Goal: Task Accomplishment & Management: Complete application form

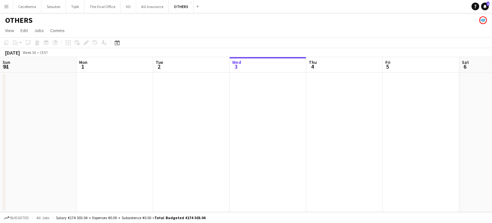
scroll to position [0, 153]
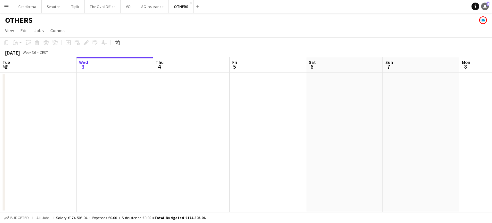
click at [484, 6] on icon "Notifications" at bounding box center [485, 6] width 4 height 4
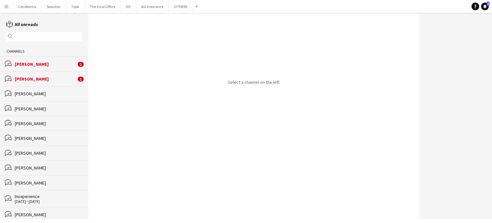
click at [31, 79] on div "[PERSON_NAME]" at bounding box center [46, 79] width 62 height 6
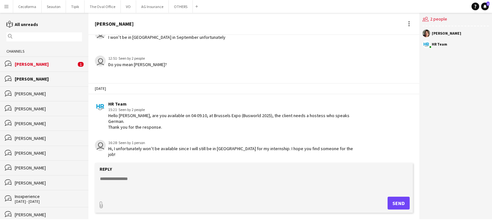
scroll to position [1020, 0]
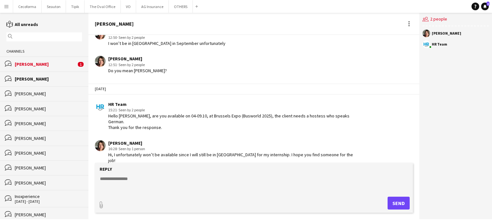
click at [32, 65] on div "[PERSON_NAME]" at bounding box center [46, 64] width 62 height 6
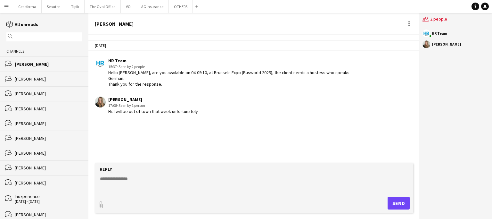
click at [37, 93] on div "[PERSON_NAME]" at bounding box center [48, 94] width 67 height 6
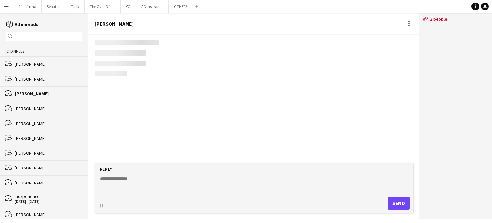
scroll to position [536, 0]
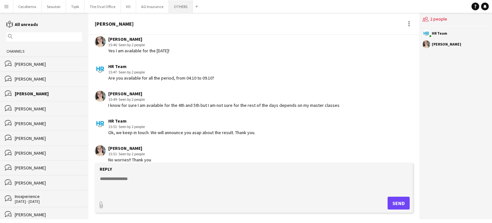
click at [176, 8] on button "OTHERS Close" at bounding box center [181, 6] width 24 height 12
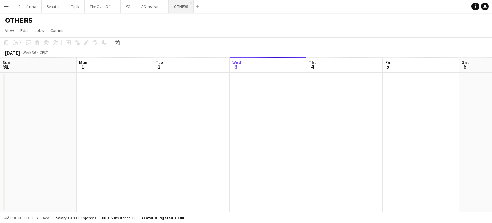
scroll to position [0, 153]
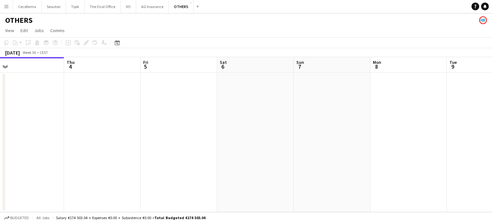
drag, startPoint x: 414, startPoint y: 148, endPoint x: 295, endPoint y: 134, distance: 120.1
click at [197, 142] on app-calendar-viewport "Sun 31 Mon 1 Tue 2 Wed 3 Thu 4 Fri 5 Sat 6 Sun 7 Mon 8 Tue 9 Wed 10 Thu 11" at bounding box center [246, 134] width 492 height 155
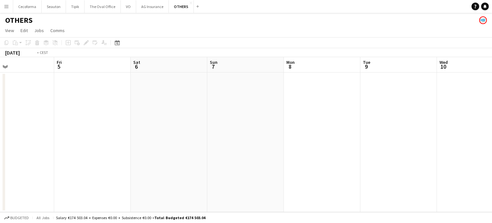
drag, startPoint x: 238, startPoint y: 147, endPoint x: 98, endPoint y: 129, distance: 141.8
click at [98, 130] on app-calendar-viewport "Tue 2 Wed 3 Thu 4 Fri 5 Sat 6 Sun 7 Mon 8 Tue 9 Wed 10 Thu 11 Fri 12 Sat 13" at bounding box center [246, 134] width 492 height 155
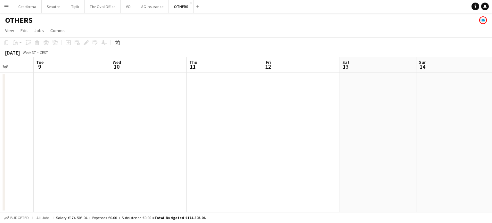
drag, startPoint x: 353, startPoint y: 151, endPoint x: 193, endPoint y: 142, distance: 159.5
click at [194, 142] on app-calendar-viewport "Sat 6 Sun 7 Mon 8 Tue 9 Wed 10 Thu 11 Fri 12 Sat 13 Sun 14 Mon 15 Tue 16 Wed 17" at bounding box center [246, 134] width 492 height 155
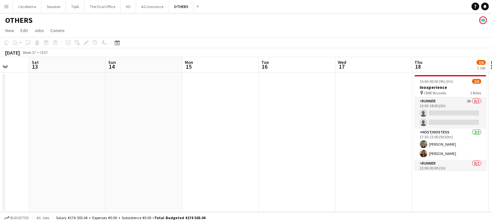
drag, startPoint x: 361, startPoint y: 154, endPoint x: 31, endPoint y: 110, distance: 332.8
click at [12, 121] on app-calendar-viewport "Wed 10 Thu 11 Fri 12 Sat 13 Sun 14 Mon 15 Tue 16 Wed 17 Thu 18 2/6 1 Job Fri 19…" at bounding box center [246, 134] width 492 height 155
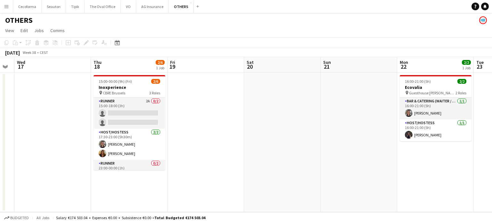
drag, startPoint x: 193, startPoint y: 141, endPoint x: 223, endPoint y: 138, distance: 30.2
click at [179, 139] on app-calendar-viewport "Sun 14 Mon 15 Tue 16 Wed 17 Thu 18 2/6 1 Job Fri 19 Sat 20 Sun 21 Mon 22 2/2 1 …" at bounding box center [246, 134] width 492 height 155
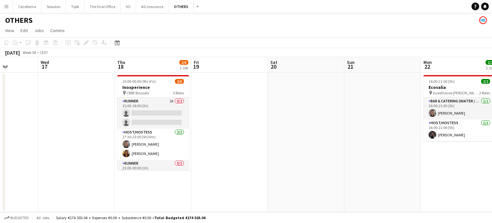
drag, startPoint x: 339, startPoint y: 143, endPoint x: 45, endPoint y: 125, distance: 294.5
click at [48, 128] on app-calendar-viewport "Sun 14 Mon 15 Tue 16 Wed 17 Thu 18 2/6 1 Job Fri 19 Sat 20 Sun 21 Mon 22 2/2 1 …" at bounding box center [246, 134] width 492 height 155
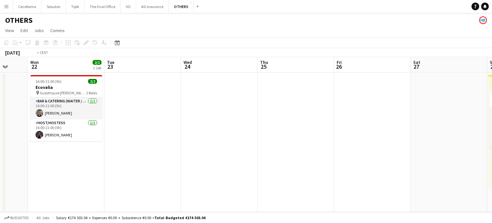
drag, startPoint x: 375, startPoint y: 154, endPoint x: 224, endPoint y: 132, distance: 152.0
click at [116, 144] on app-calendar-viewport "Thu 18 2/6 1 Job Fri 19 Sat 20 Sun 21 Mon 22 2/2 1 Job Tue 23 Wed 24 Thu 25 Fri…" at bounding box center [246, 134] width 492 height 155
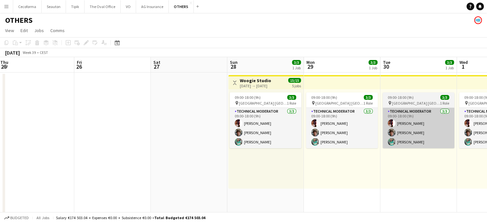
drag, startPoint x: 438, startPoint y: 150, endPoint x: 190, endPoint y: 129, distance: 248.9
click at [146, 134] on app-calendar-viewport "Mon 22 2/2 1 Job Tue 23 Wed 24 Thu 25 Fri 26 Sat 27 Sun 28 3/3 1 Job Mon 29 3/3…" at bounding box center [243, 153] width 487 height 192
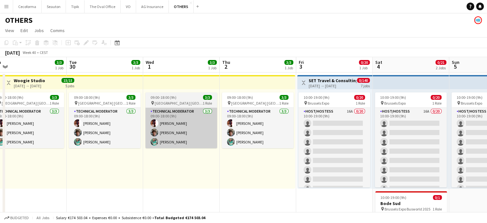
drag, startPoint x: 188, startPoint y: 148, endPoint x: 144, endPoint y: 138, distance: 44.7
click at [144, 139] on app-calendar-viewport "Fri 26 Sat 27 Sun 28 3/3 1 Job Mon 29 3/3 1 Job Tue 30 3/3 1 Job Wed 1 3/3 1 Jo…" at bounding box center [243, 153] width 487 height 192
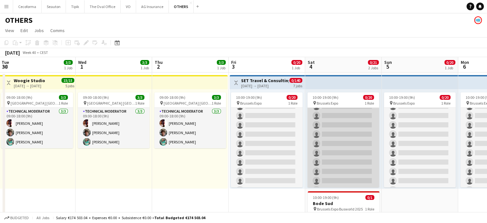
scroll to position [0, 0]
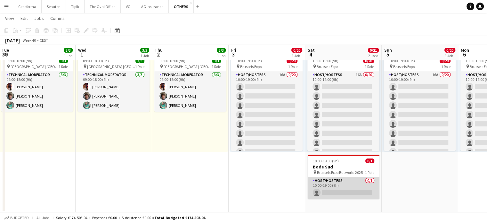
click at [335, 192] on app-card-role "Host/Hostess 0/1 10:00-19:00 (9h) single-neutral-actions" at bounding box center [344, 188] width 72 height 22
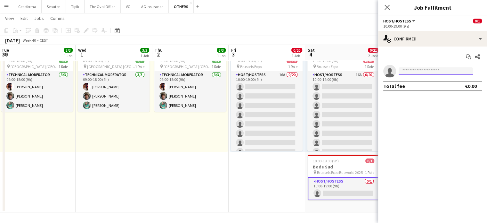
click at [433, 69] on input at bounding box center [436, 71] width 74 height 8
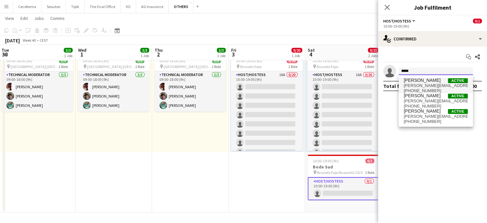
type input "*****"
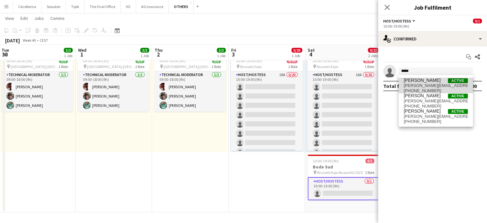
click at [422, 80] on span "[PERSON_NAME]" at bounding box center [422, 80] width 37 height 5
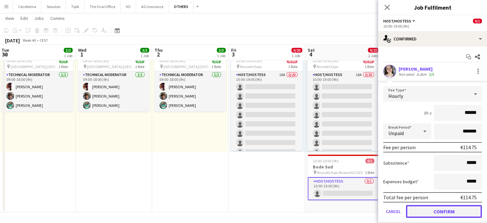
click at [447, 210] on button "Confirm" at bounding box center [444, 211] width 76 height 13
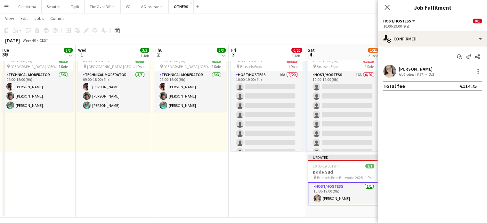
click at [262, 183] on app-date-cell "Toggle View SET Travel & Consulting GmbH [DATE] → [DATE] 0/140 7 jobs 10:00-19:…" at bounding box center [267, 126] width 77 height 181
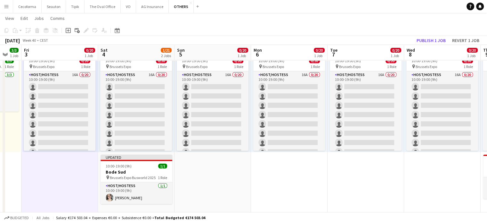
drag, startPoint x: 441, startPoint y: 179, endPoint x: 237, endPoint y: 171, distance: 204.0
click at [237, 171] on app-calendar-viewport "Mon 29 3/3 1 Job Tue 30 3/3 1 Job Wed 1 3/3 1 Job Thu 2 3/3 1 Job Fri 3 0/20 1 …" at bounding box center [243, 103] width 487 height 228
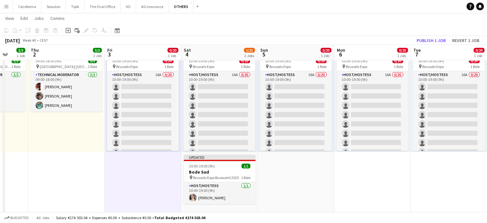
drag, startPoint x: 380, startPoint y: 181, endPoint x: 261, endPoint y: 172, distance: 119.8
click at [261, 175] on app-calendar-viewport "Mon 29 3/3 1 Job Tue 30 3/3 1 Job Wed 1 3/3 1 Job Thu 2 3/3 1 Job Fri 3 0/20 1 …" at bounding box center [243, 103] width 487 height 228
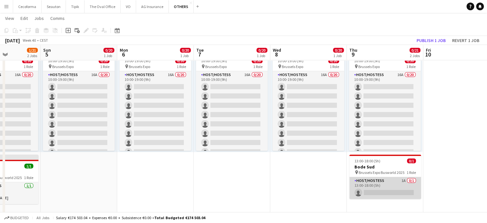
click at [392, 187] on app-card-role "Host/Hostess 1A 0/1 13:00-18:00 (5h) single-neutral-actions" at bounding box center [386, 188] width 72 height 22
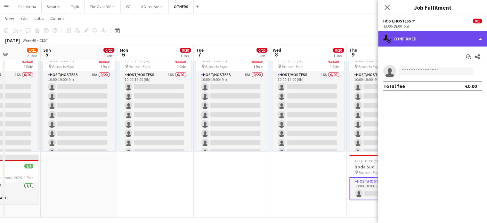
click at [482, 38] on div "single-neutral-actions-check-2 Confirmed" at bounding box center [433, 38] width 109 height 15
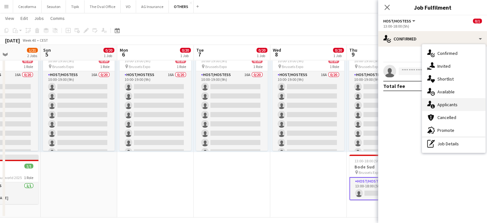
click at [451, 105] on span "Applicants" at bounding box center [448, 105] width 20 height 6
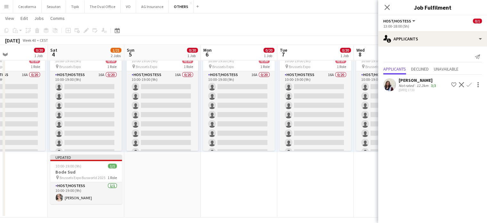
drag, startPoint x: 216, startPoint y: 179, endPoint x: 300, endPoint y: 180, distance: 84.0
click at [300, 180] on app-calendar-viewport "Wed 1 3/3 1 Job Thu 2 3/3 1 Job Fri 3 0/20 1 Job Sat 4 1/21 2 Jobs Sun 5 0/20 1…" at bounding box center [243, 103] width 487 height 228
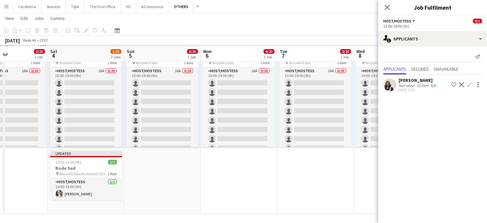
scroll to position [41, 0]
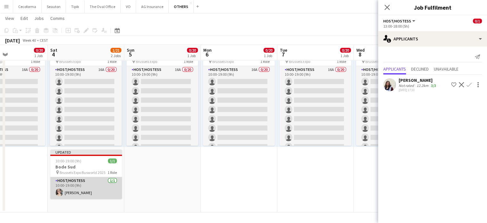
click at [63, 180] on app-card-role "Host/Hostess [DATE] 10:00-19:00 (9h) [PERSON_NAME]" at bounding box center [86, 188] width 72 height 22
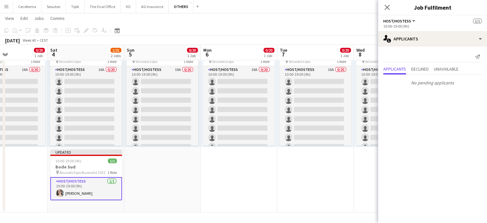
click at [177, 181] on app-date-cell "10:00-19:00 (9h) 0/20 pin Brussels Expo 1 Role Host/Hostess 16A 0/20 10:00-19:0…" at bounding box center [162, 121] width 77 height 181
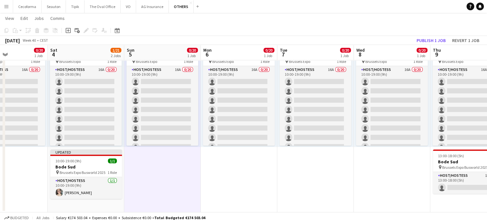
drag, startPoint x: 238, startPoint y: 182, endPoint x: 295, endPoint y: 178, distance: 56.9
click at [238, 182] on app-date-cell "10:00-19:00 (9h) 0/20 pin Brussels Expo 1 Role Host/Hostess 16A 0/20 10:00-19:0…" at bounding box center [239, 121] width 77 height 181
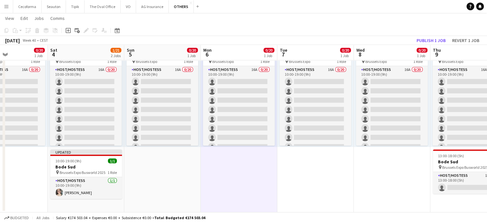
click at [311, 179] on app-date-cell "10:00-19:00 (9h) 0/20 pin Brussels Expo 1 Role Host/Hostess 16A 0/20 10:00-19:0…" at bounding box center [316, 121] width 77 height 181
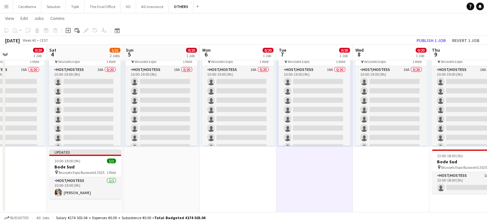
click at [400, 178] on app-date-cell "10:00-19:00 (9h) 0/20 pin Brussels Expo 1 Role Host/Hostess 16A 0/20 10:00-19:0…" at bounding box center [391, 121] width 77 height 181
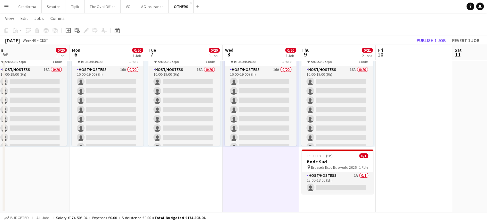
drag, startPoint x: 310, startPoint y: 175, endPoint x: 179, endPoint y: 171, distance: 130.8
click at [179, 171] on app-calendar-viewport "Thu 2 3/3 1 Job Fri 3 0/20 1 Job Sat 4 1/21 2 Jobs Sun 5 0/20 1 Job Mon 6 0/20 …" at bounding box center [243, 98] width 487 height 228
click at [479, 8] on link "Notifications" at bounding box center [481, 7] width 8 height 8
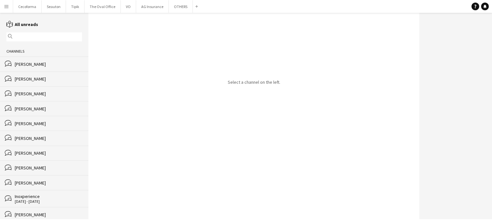
click at [35, 37] on input "text" at bounding box center [47, 37] width 66 height 6
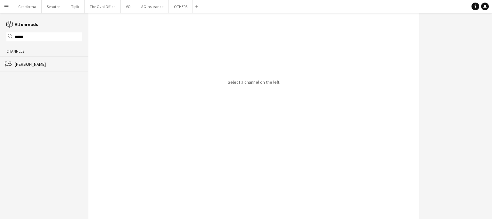
type input "*****"
click at [32, 63] on div "[PERSON_NAME]" at bounding box center [48, 64] width 67 height 6
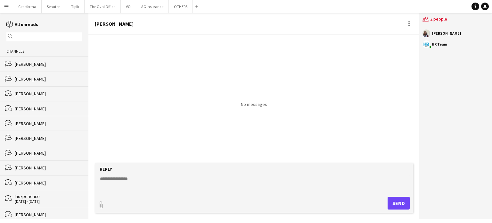
click at [113, 181] on textarea at bounding box center [255, 183] width 312 height 17
click at [178, 6] on button "OTHERS Close" at bounding box center [181, 6] width 24 height 12
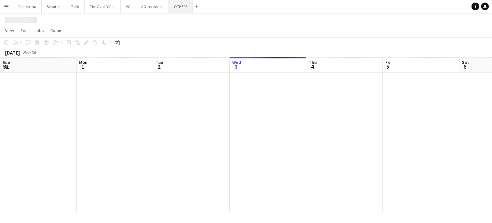
scroll to position [0, 153]
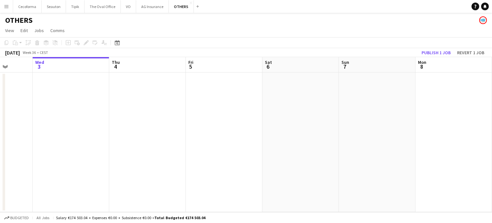
drag, startPoint x: 306, startPoint y: 149, endPoint x: 59, endPoint y: 140, distance: 247.9
click at [81, 137] on app-calendar-viewport "Sun 31 Mon 1 Tue 2 Wed 3 Thu 4 Fri 5 Sat 6 Sun 7 Mon 8 Tue 9 Wed 10 Thu 11" at bounding box center [246, 134] width 492 height 155
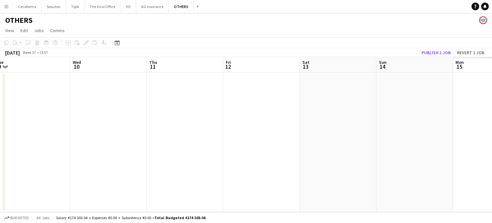
drag, startPoint x: 285, startPoint y: 142, endPoint x: 259, endPoint y: 152, distance: 27.6
click at [125, 129] on app-calendar-viewport "Sun 7 Mon 8 Tue 9 Wed 10 Thu 11 Fri 12 Sat 13 Sun 14 Mon 15 Tue 16 Wed 17 Thu 18" at bounding box center [246, 134] width 492 height 155
drag, startPoint x: 309, startPoint y: 171, endPoint x: 211, endPoint y: 157, distance: 98.6
click at [77, 146] on app-calendar-viewport "Sun 7 Mon 8 Tue 9 Wed 10 Thu 11 Fri 12 Sat 13 Sun 14 Mon 15 Tue 16 Wed 17 Thu 1…" at bounding box center [246, 134] width 492 height 155
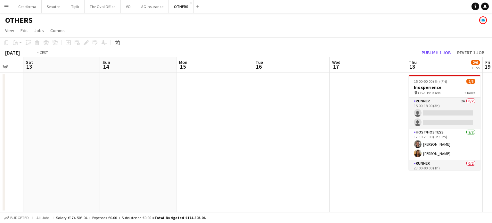
drag, startPoint x: 237, startPoint y: 159, endPoint x: 15, endPoint y: 121, distance: 225.2
click at [0, 122] on app-calendar-viewport "Wed 10 Thu 11 Fri 12 Sat 13 Sun 14 Mon 15 Tue 16 Wed 17 Thu 18 2/6 1 Job Fri 19…" at bounding box center [246, 134] width 492 height 155
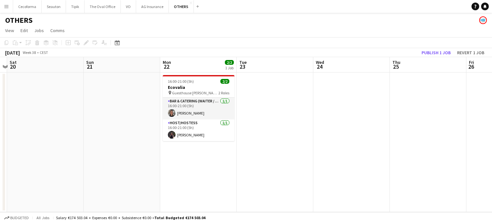
drag, startPoint x: 219, startPoint y: 144, endPoint x: 315, endPoint y: 148, distance: 96.3
click at [7, 112] on app-calendar-viewport "Wed 17 Thu 18 2/6 1 Job Fri 19 Sat 20 Sun 21 Mon 22 2/2 1 Job Tue 23 Wed 24 Thu…" at bounding box center [246, 134] width 492 height 155
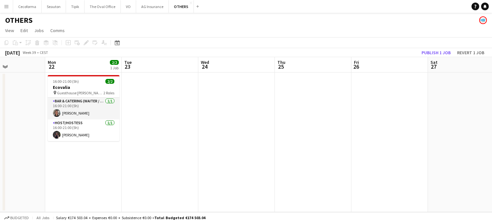
drag, startPoint x: 225, startPoint y: 143, endPoint x: 50, endPoint y: 126, distance: 176.1
click at [31, 123] on app-calendar-viewport "Fri 19 Sat 20 Sun 21 Mon 22 2/2 1 Job Tue 23 Wed 24 Thu 25 Fri 26 Sat 27 Sun 28…" at bounding box center [246, 134] width 492 height 155
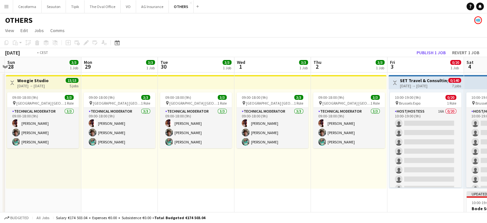
drag, startPoint x: 297, startPoint y: 162, endPoint x: 59, endPoint y: 154, distance: 238.0
click at [59, 154] on app-calendar-viewport "Wed 24 Thu 25 Fri 26 Sat 27 Sun 28 3/3 1 Job Mon 29 3/3 1 Job Tue 30 3/3 1 Job …" at bounding box center [243, 155] width 487 height 197
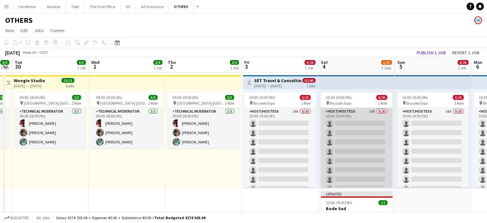
drag, startPoint x: 41, startPoint y: 150, endPoint x: 36, endPoint y: 145, distance: 7.5
click at [29, 147] on app-calendar-viewport "Sat 27 Sun 28 3/3 1 Job Mon 29 3/3 1 Job Tue 30 3/3 1 Job Wed 1 3/3 1 Job Thu 2…" at bounding box center [243, 155] width 487 height 197
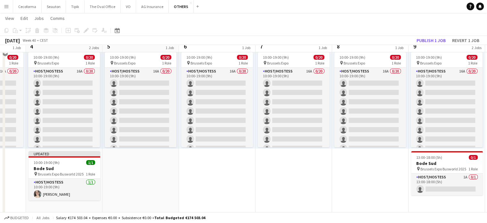
scroll to position [41, 0]
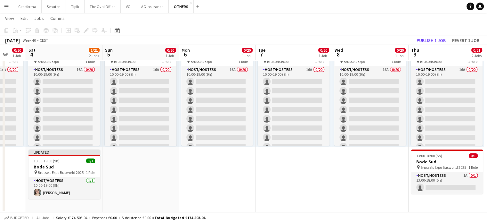
click at [221, 160] on app-date-cell "10:00-19:00 (9h) 0/20 pin Brussels Expo 1 Role Host/Hostess 16A 0/20 10:00-19:0…" at bounding box center [217, 121] width 77 height 181
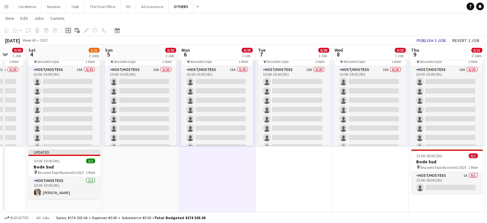
click at [69, 30] on icon at bounding box center [68, 30] width 3 height 3
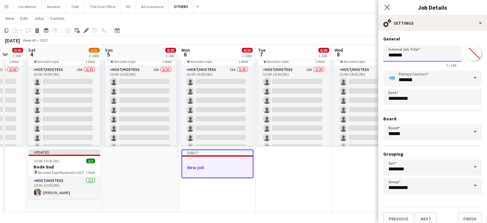
click at [415, 56] on input "*******" at bounding box center [423, 54] width 78 height 16
type input "*"
type input "******"
click at [467, 218] on button "Finish" at bounding box center [470, 218] width 24 height 13
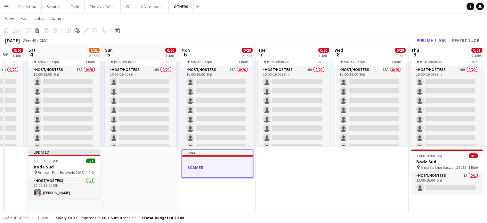
click at [197, 168] on h3 "SCAMER" at bounding box center [217, 167] width 71 height 6
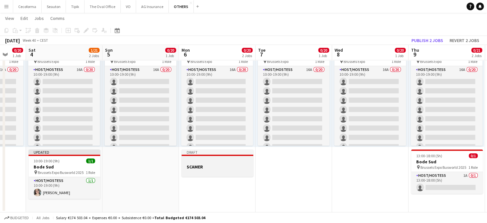
click at [197, 158] on div at bounding box center [218, 160] width 72 height 5
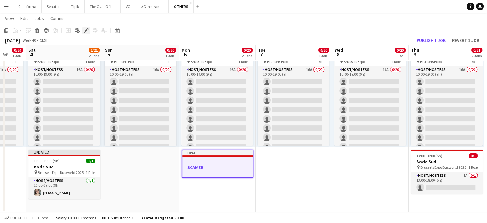
click at [87, 30] on icon at bounding box center [86, 31] width 4 height 4
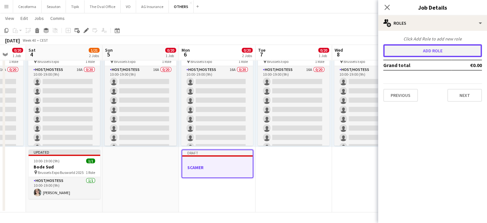
click at [445, 50] on button "Add role" at bounding box center [433, 50] width 99 height 13
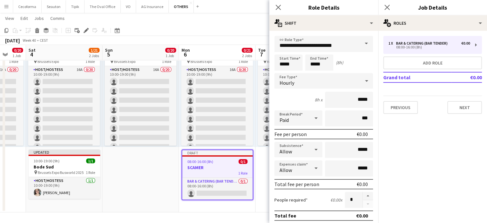
click at [362, 42] on span at bounding box center [366, 43] width 13 height 15
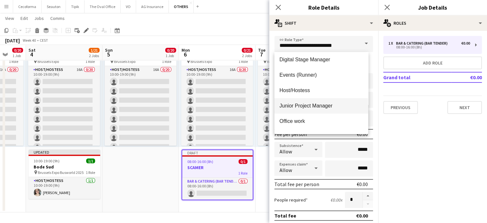
scroll to position [96, 0]
click at [302, 104] on span "Host/Hostess" at bounding box center [322, 104] width 84 height 6
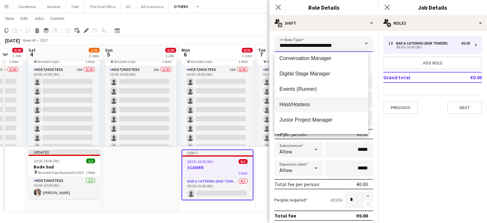
type input "**********"
type input "******"
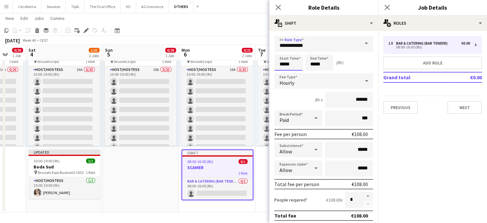
click at [284, 64] on input "*****" at bounding box center [289, 62] width 28 height 16
click at [284, 51] on div at bounding box center [282, 51] width 13 height 6
type input "*****"
click at [284, 51] on div at bounding box center [282, 51] width 13 height 6
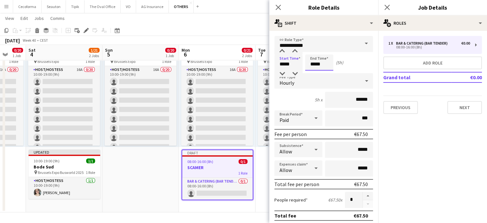
click at [314, 64] on input "*****" at bounding box center [319, 62] width 28 height 16
type input "*****"
click at [314, 52] on div at bounding box center [313, 51] width 13 height 6
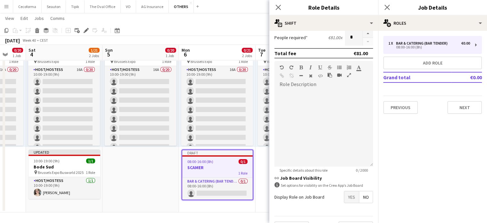
scroll to position [177, 0]
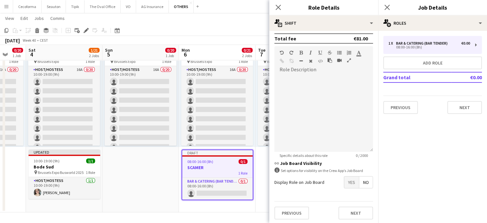
click at [346, 178] on span "Yes" at bounding box center [352, 182] width 15 height 12
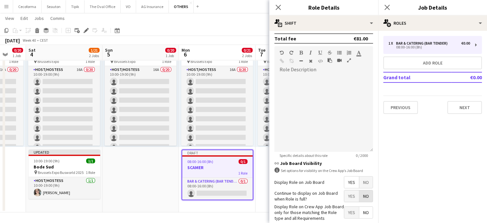
click at [361, 192] on span "No" at bounding box center [366, 196] width 13 height 12
click at [345, 211] on span "Yes" at bounding box center [352, 212] width 15 height 12
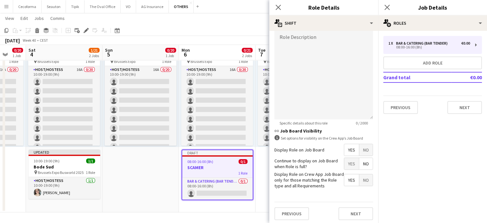
scroll to position [210, 0]
click at [348, 212] on button "Next" at bounding box center [356, 213] width 35 height 13
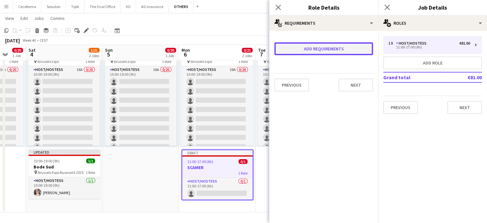
click at [306, 50] on button "Add requirements" at bounding box center [324, 48] width 99 height 13
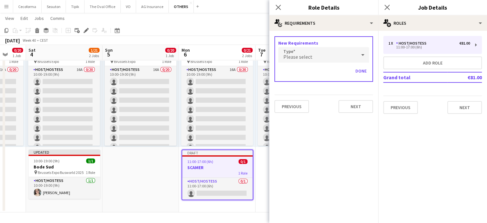
click at [303, 52] on div "Please select" at bounding box center [318, 54] width 78 height 15
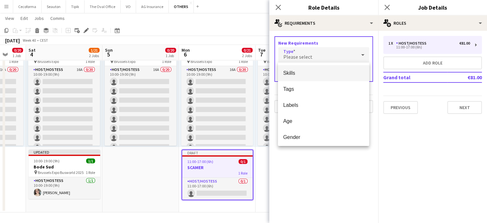
click at [294, 74] on span "Skills" at bounding box center [323, 73] width 81 height 6
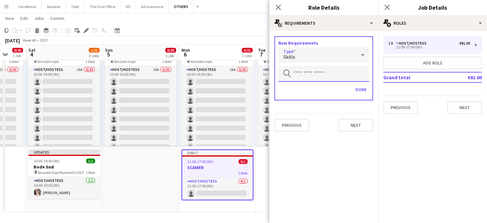
click at [294, 74] on input "text" at bounding box center [324, 74] width 91 height 16
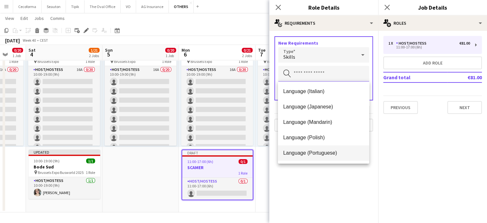
scroll to position [128, 0]
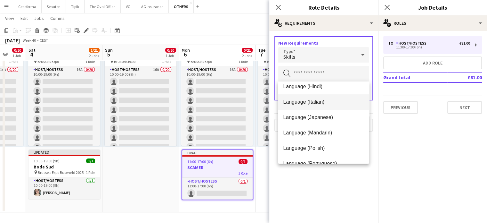
click at [300, 100] on span "Language (Italian)" at bounding box center [323, 102] width 81 height 6
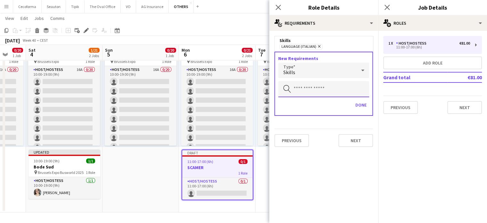
click at [299, 87] on input "text" at bounding box center [324, 89] width 91 height 16
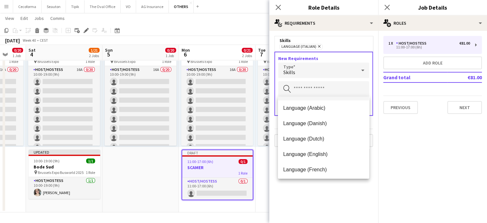
scroll to position [64, 0]
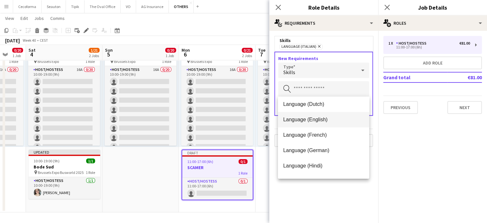
click at [305, 119] on span "Language (English)" at bounding box center [323, 119] width 81 height 6
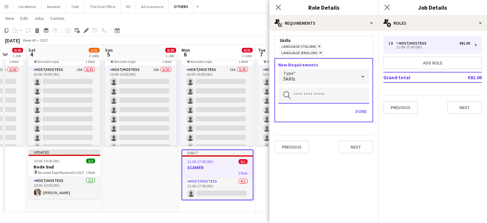
click at [302, 90] on input "text" at bounding box center [324, 95] width 91 height 16
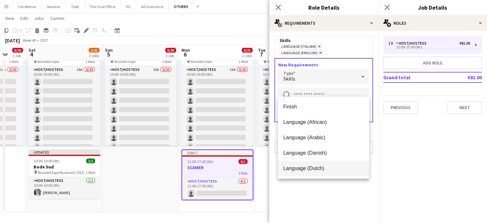
scroll to position [32, 0]
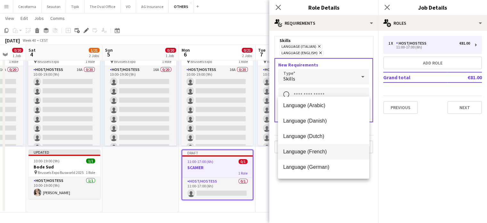
click at [314, 151] on span "Language (French)" at bounding box center [323, 151] width 81 height 6
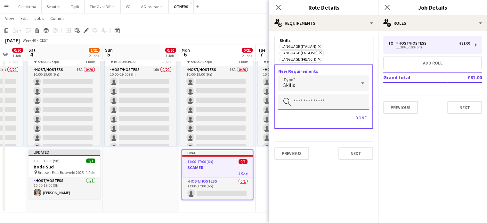
click at [297, 95] on input "text" at bounding box center [324, 102] width 91 height 16
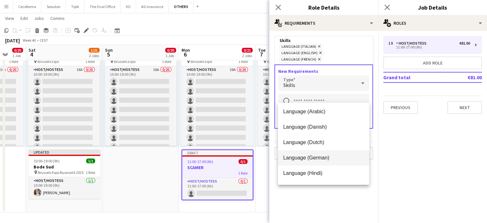
scroll to position [64, 0]
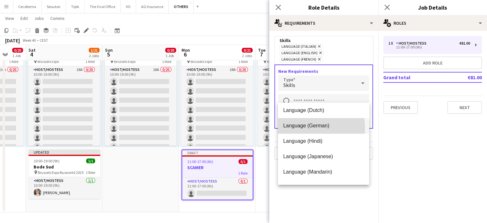
click at [300, 128] on span "Language (German)" at bounding box center [323, 125] width 81 height 6
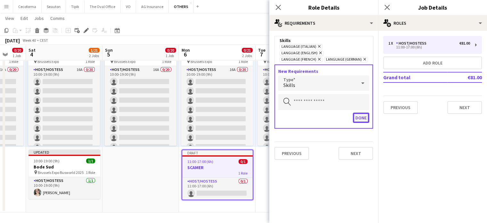
click at [362, 112] on button "Done" at bounding box center [361, 117] width 16 height 10
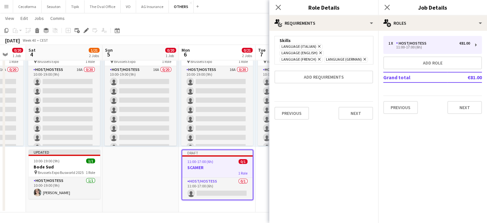
click at [363, 57] on icon "Remove" at bounding box center [364, 59] width 4 height 4
click at [356, 107] on button "Next" at bounding box center [356, 113] width 35 height 13
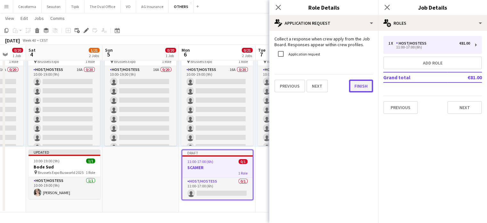
click at [365, 86] on button "Finish" at bounding box center [361, 85] width 24 height 13
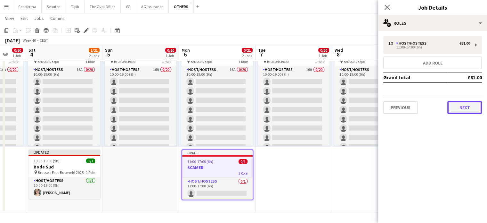
click at [466, 109] on button "Next" at bounding box center [465, 107] width 35 height 13
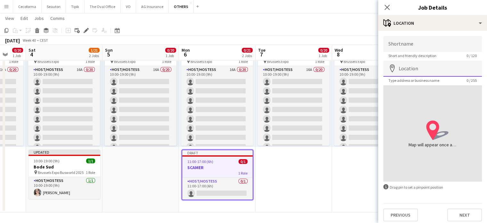
click at [402, 71] on input "Location" at bounding box center [433, 69] width 99 height 16
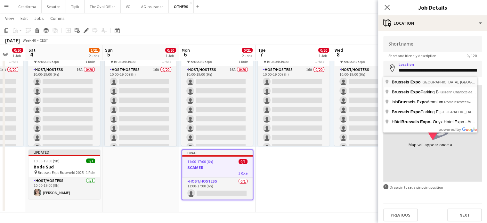
type input "**********"
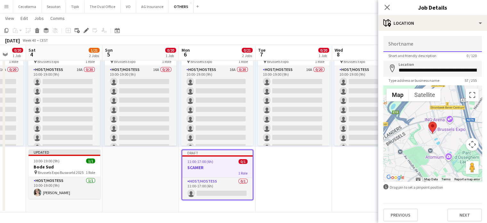
click at [411, 48] on input "Shortname" at bounding box center [433, 44] width 99 height 16
type input "**********"
click at [458, 216] on button "Next" at bounding box center [465, 214] width 35 height 13
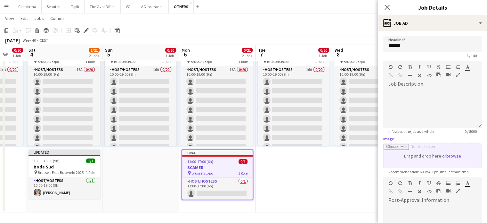
click at [417, 157] on input "Image" at bounding box center [433, 156] width 98 height 24
type input "**********"
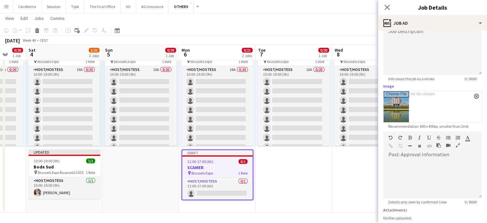
scroll to position [100, 0]
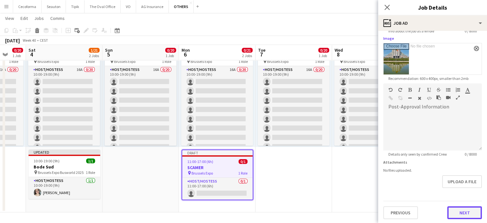
click at [467, 207] on button "Next" at bounding box center [465, 212] width 35 height 13
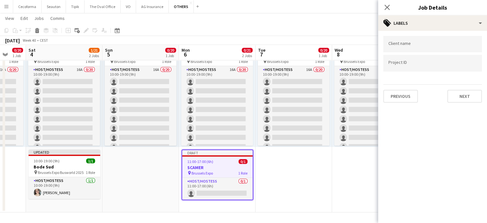
scroll to position [0, 0]
click at [425, 45] on input "Type to search client labels..." at bounding box center [433, 44] width 88 height 6
type input "******"
click at [386, 65] on div at bounding box center [433, 63] width 99 height 16
type input "**********"
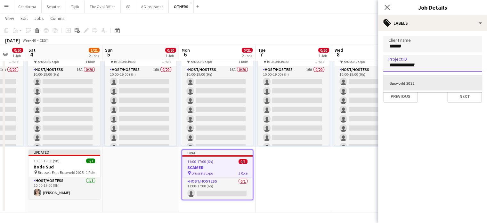
click at [406, 82] on div "Busworld 2025" at bounding box center [433, 82] width 99 height 15
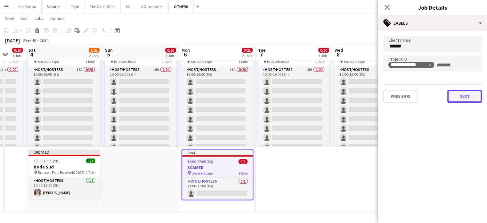
click at [468, 96] on button "Next" at bounding box center [465, 96] width 35 height 13
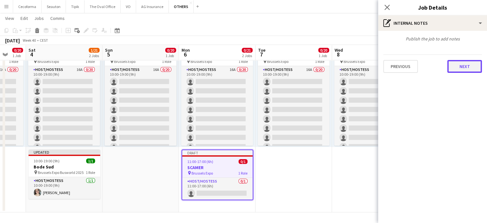
click at [469, 67] on button "Next" at bounding box center [465, 66] width 35 height 13
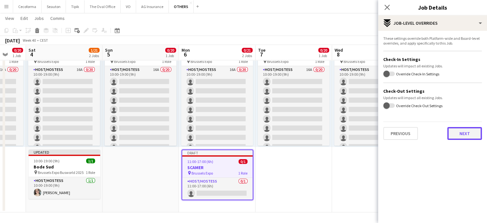
click at [464, 136] on button "Next" at bounding box center [465, 133] width 35 height 13
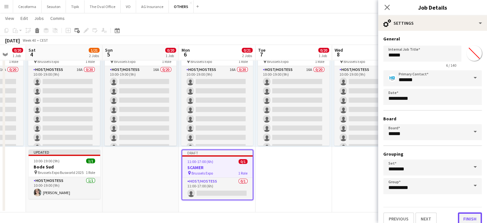
click at [467, 213] on button "Finish" at bounding box center [470, 218] width 24 height 13
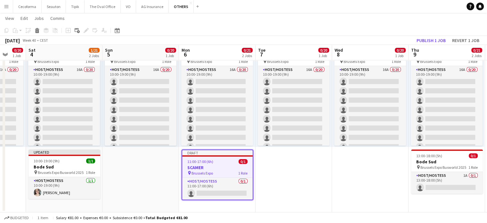
click at [296, 184] on app-date-cell "10:00-19:00 (9h) 0/20 pin Brussels Expo 1 Role Host/Hostess 16A 0/20 10:00-19:0…" at bounding box center [294, 121] width 77 height 181
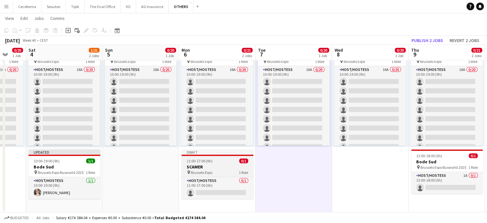
click at [207, 166] on h3 "SCAMER" at bounding box center [218, 167] width 72 height 6
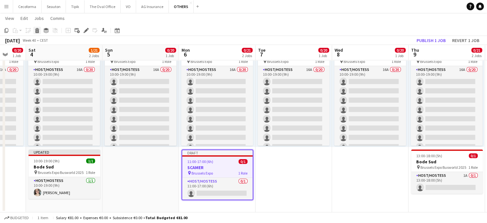
click at [37, 30] on icon at bounding box center [38, 31] width 4 height 3
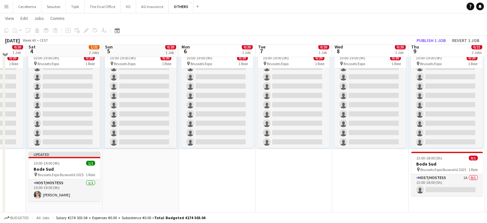
scroll to position [41, 0]
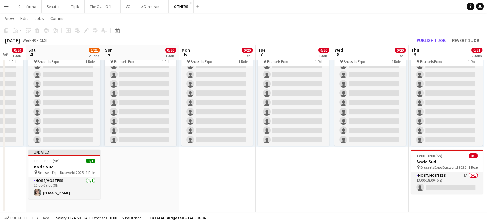
click at [225, 163] on app-date-cell "10:00-19:00 (9h) 0/20 pin Brussels Expo 1 Role Host/Hostess 16A 0/20 10:00-19:0…" at bounding box center [217, 121] width 77 height 181
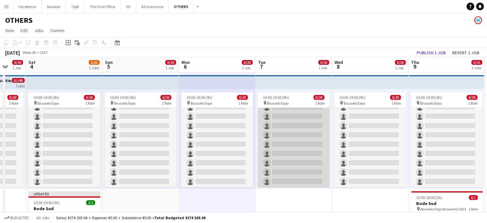
scroll to position [0, 0]
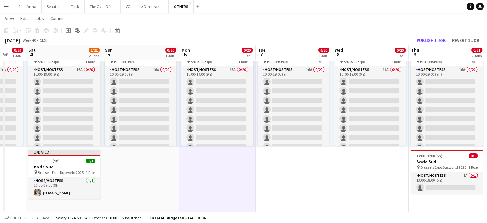
click at [225, 183] on app-date-cell "10:00-19:00 (9h) 0/20 pin Brussels Expo 1 Role Host/Hostess 16A 0/20 10:00-19:0…" at bounding box center [217, 121] width 77 height 181
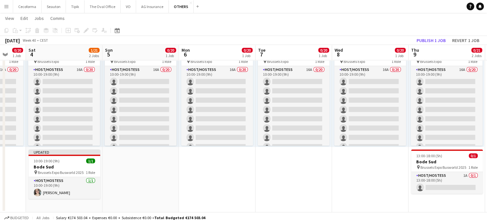
click at [229, 173] on app-date-cell "10:00-19:00 (9h) 0/20 pin Brussels Expo 1 Role Host/Hostess 16A 0/20 10:00-19:0…" at bounding box center [217, 121] width 77 height 181
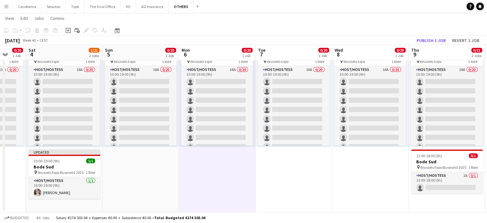
click at [136, 176] on app-date-cell "10:00-19:00 (9h) 0/20 pin Brussels Expo 1 Role Host/Hostess 16A 0/20 10:00-19:0…" at bounding box center [141, 121] width 77 height 181
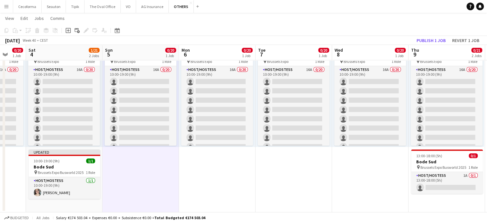
click at [212, 168] on app-date-cell "10:00-19:00 (9h) 0/20 pin Brussels Expo 1 Role Host/Hostess 16A 0/20 10:00-19:0…" at bounding box center [217, 121] width 77 height 181
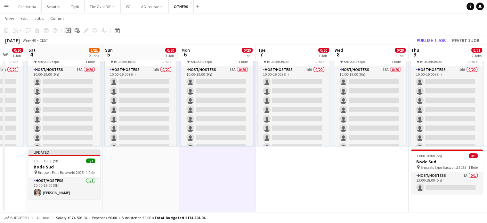
click at [69, 30] on icon at bounding box center [68, 30] width 3 height 3
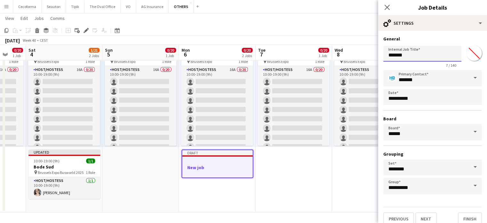
click at [421, 55] on input "*******" at bounding box center [423, 54] width 78 height 16
type input "*"
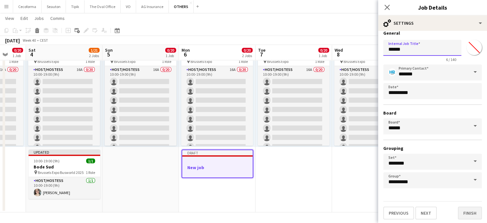
type input "******"
click at [469, 209] on button "Finish" at bounding box center [470, 212] width 24 height 13
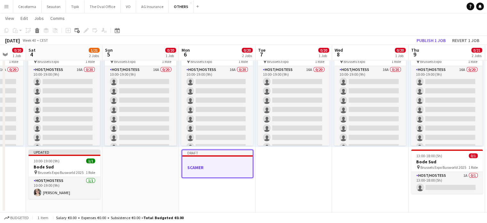
click at [224, 165] on h3 "SCAMER" at bounding box center [217, 167] width 71 height 6
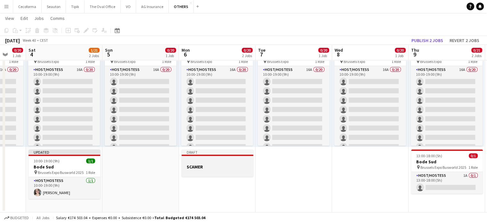
click at [224, 165] on h3 "SCAMER" at bounding box center [218, 167] width 72 height 6
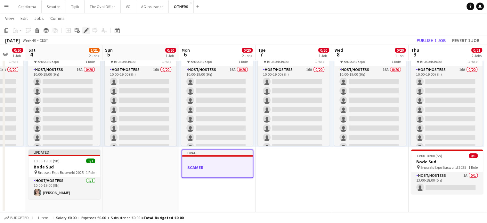
click at [86, 28] on icon "Edit" at bounding box center [86, 30] width 5 height 5
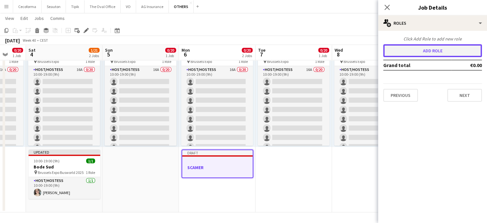
click at [403, 47] on button "Add role" at bounding box center [433, 50] width 99 height 13
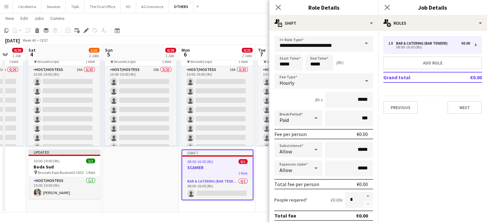
click at [363, 43] on span at bounding box center [366, 43] width 13 height 15
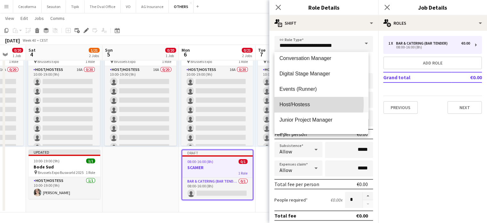
click at [289, 104] on span "Host/Hostess" at bounding box center [322, 104] width 84 height 6
type input "**********"
type input "******"
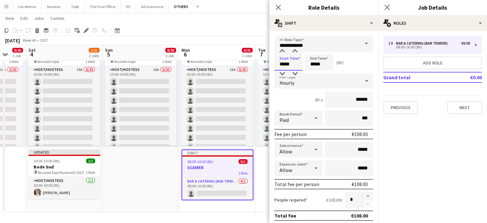
click at [285, 61] on input "*****" at bounding box center [289, 62] width 28 height 16
click at [283, 50] on div at bounding box center [282, 51] width 13 height 6
type input "*****"
click at [283, 50] on div at bounding box center [282, 51] width 13 height 6
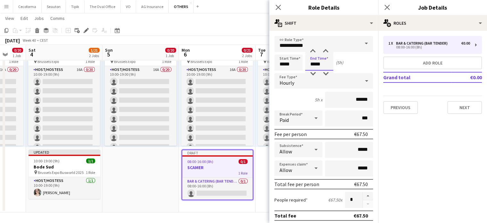
click at [315, 65] on input "*****" at bounding box center [319, 62] width 28 height 16
type input "*****"
click at [314, 50] on div at bounding box center [313, 51] width 13 height 6
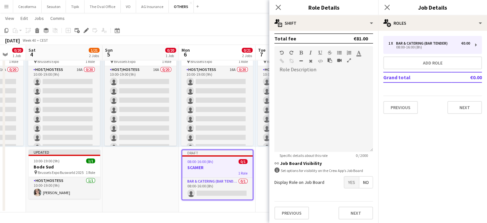
click at [351, 178] on span "Yes" at bounding box center [352, 182] width 15 height 12
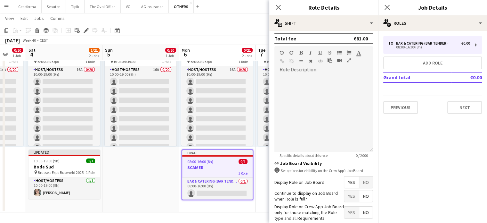
click at [363, 193] on span "No" at bounding box center [366, 196] width 13 height 12
click at [351, 209] on span "Yes" at bounding box center [352, 212] width 15 height 12
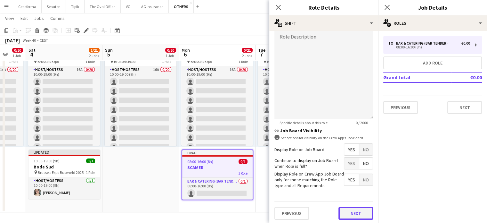
click at [358, 214] on button "Next" at bounding box center [356, 213] width 35 height 13
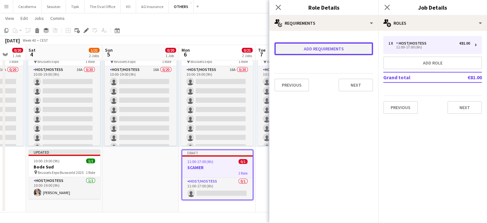
click at [301, 49] on button "Add requirements" at bounding box center [324, 48] width 99 height 13
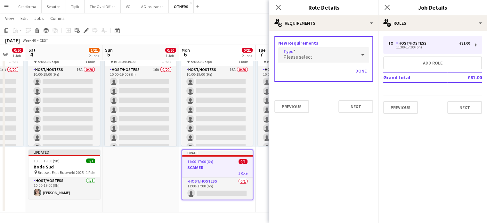
click at [296, 54] on span "Please select" at bounding box center [298, 57] width 29 height 6
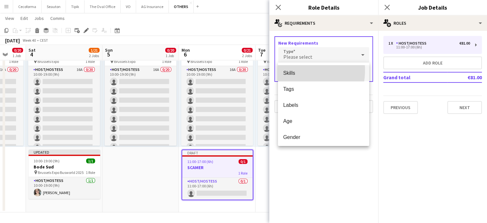
click at [292, 70] on span "Skills" at bounding box center [323, 73] width 81 height 6
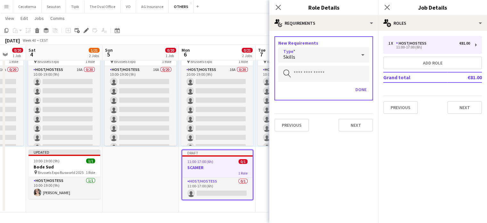
click at [301, 58] on div "Skills" at bounding box center [318, 54] width 78 height 15
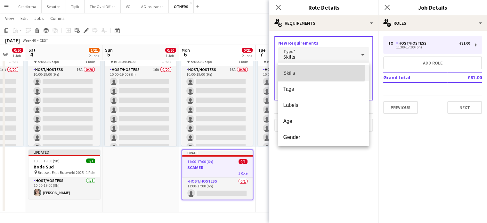
click at [296, 70] on span "Skills" at bounding box center [323, 73] width 81 height 6
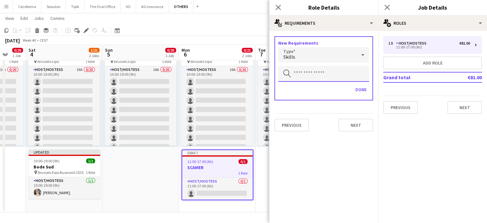
click at [296, 70] on input "text" at bounding box center [324, 74] width 91 height 16
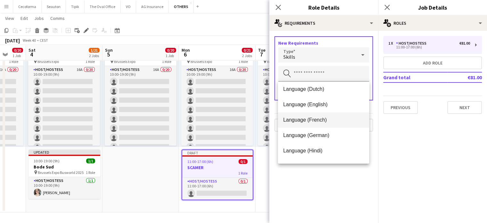
scroll to position [96, 0]
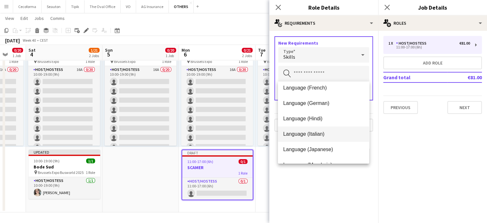
click at [301, 132] on span "Language (Italian)" at bounding box center [323, 134] width 81 height 6
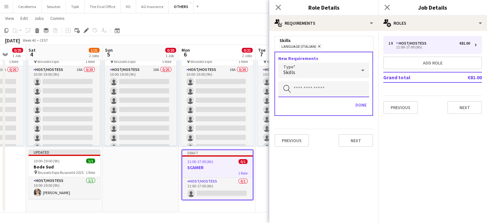
click at [296, 89] on input "text" at bounding box center [324, 89] width 91 height 16
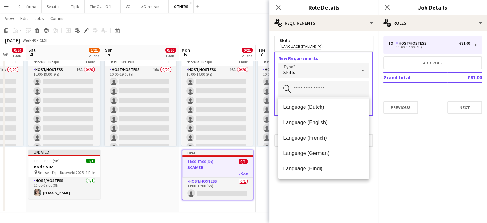
scroll to position [64, 0]
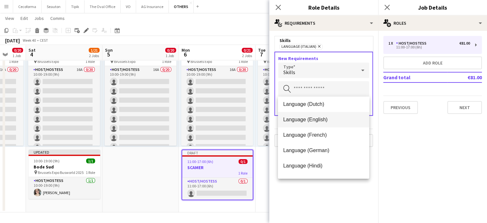
click at [303, 121] on span "Language (English)" at bounding box center [323, 119] width 81 height 6
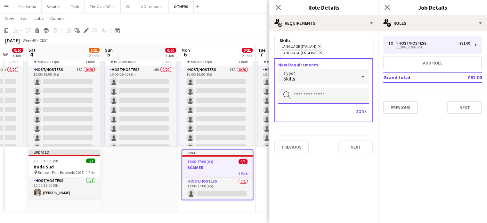
click at [303, 89] on input "text" at bounding box center [324, 95] width 91 height 16
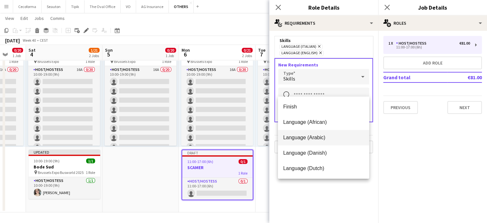
scroll to position [32, 0]
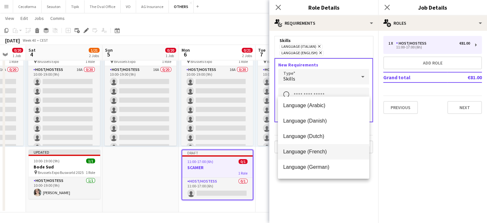
click at [311, 152] on span "Language (French)" at bounding box center [323, 151] width 81 height 6
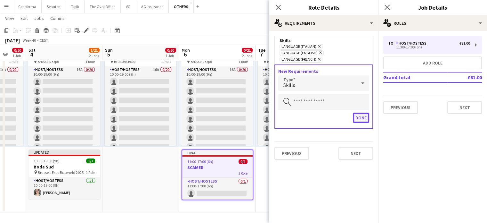
click at [361, 112] on button "Done" at bounding box center [361, 117] width 16 height 10
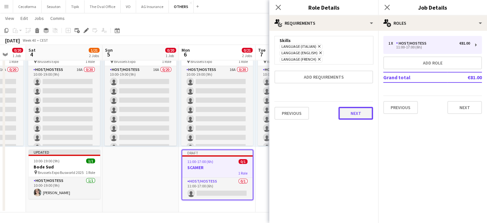
click at [355, 107] on button "Next" at bounding box center [356, 113] width 35 height 13
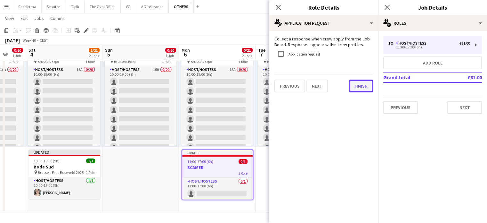
click at [362, 82] on button "Finish" at bounding box center [361, 85] width 24 height 13
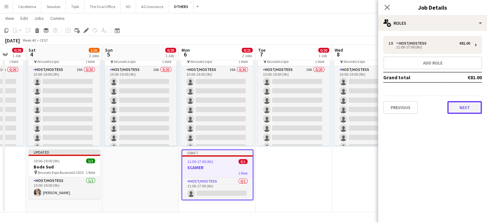
click at [466, 105] on button "Next" at bounding box center [465, 107] width 35 height 13
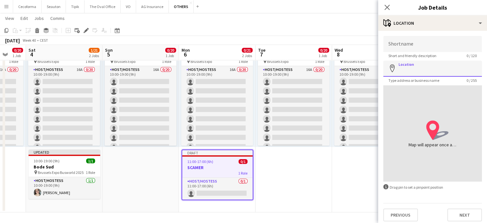
click at [432, 64] on input "Location" at bounding box center [433, 69] width 99 height 16
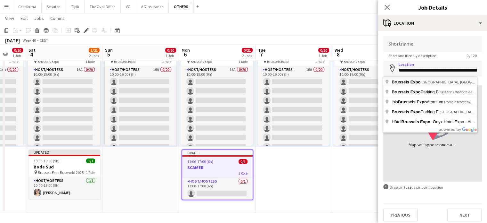
type input "**********"
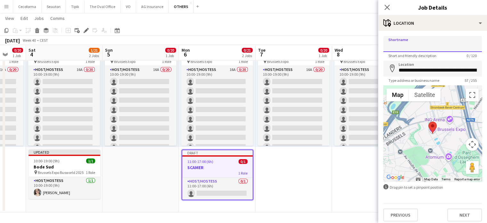
click at [424, 47] on input "Shortname" at bounding box center [433, 44] width 99 height 16
type input "**********"
click at [466, 215] on button "Next" at bounding box center [465, 214] width 35 height 13
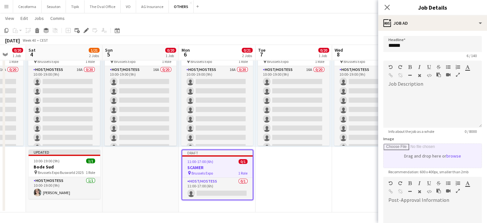
click at [407, 157] on input "Image" at bounding box center [433, 156] width 98 height 24
type input "**********"
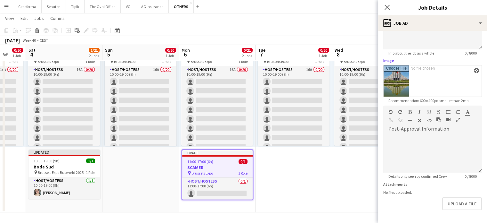
scroll to position [100, 0]
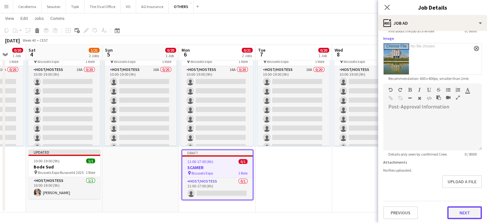
click at [467, 206] on button "Next" at bounding box center [465, 212] width 35 height 13
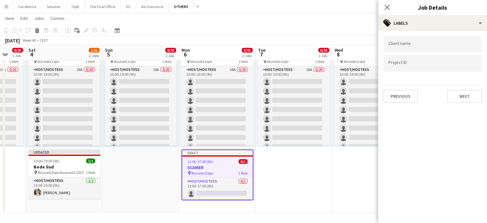
scroll to position [0, 0]
click at [404, 46] on input "Type to search client labels..." at bounding box center [433, 44] width 88 height 6
type input "******"
click at [404, 66] on div at bounding box center [433, 63] width 99 height 16
type input "**********"
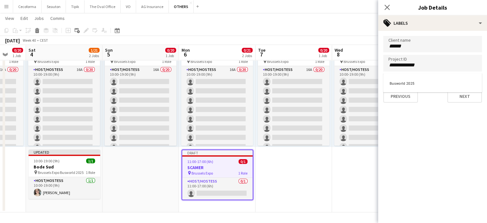
click at [463, 98] on div at bounding box center [433, 111] width 109 height 223
click at [463, 97] on button "Next" at bounding box center [465, 96] width 35 height 13
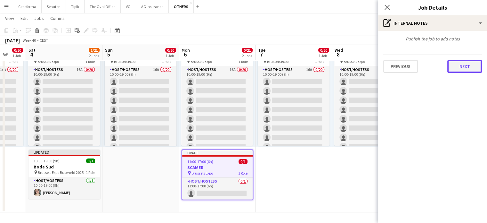
click at [470, 68] on button "Next" at bounding box center [465, 66] width 35 height 13
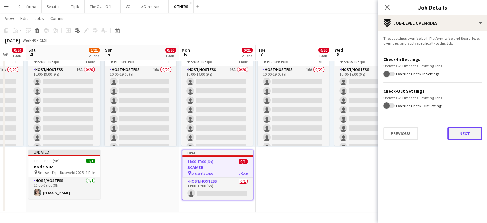
click at [467, 132] on button "Next" at bounding box center [465, 133] width 35 height 13
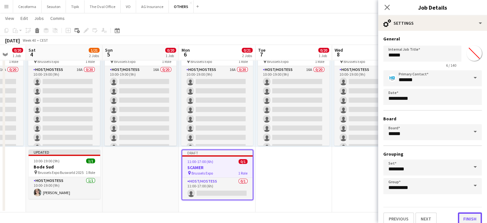
click at [469, 216] on button "Finish" at bounding box center [470, 218] width 24 height 13
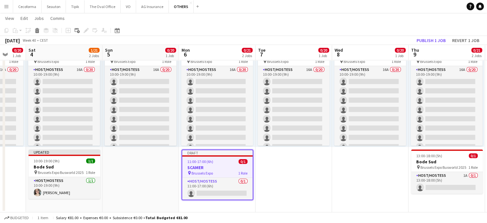
click at [298, 184] on app-date-cell "10:00-19:00 (9h) 0/20 pin Brussels Expo 1 Role Host/Hostess 16A 0/20 10:00-19:0…" at bounding box center [294, 121] width 77 height 181
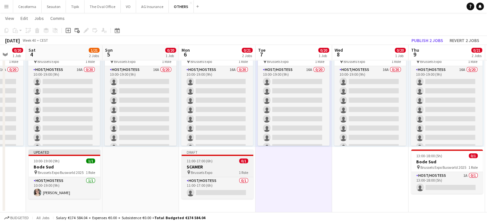
click at [207, 163] on app-job-card "Draft 11:00-17:00 (6h) 0/1 SCAMER pin Brussels Expo 1 Role Host/Hostess 0/1 11:…" at bounding box center [218, 173] width 72 height 49
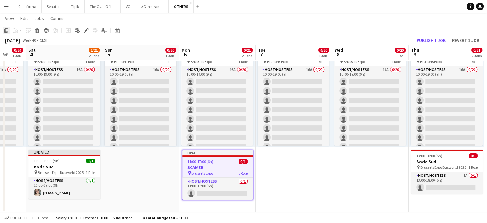
click at [6, 30] on icon "Copy" at bounding box center [6, 30] width 5 height 5
click at [280, 161] on app-date-cell "10:00-19:00 (9h) 0/20 pin Brussels Expo 1 Role Host/Hostess 16A 0/20 10:00-19:0…" at bounding box center [294, 121] width 77 height 181
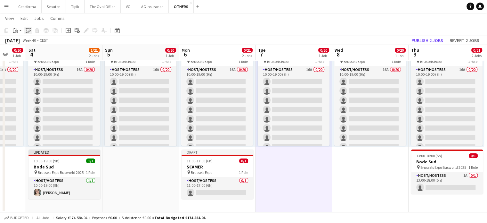
click at [29, 31] on icon "Paste linked Job" at bounding box center [28, 30] width 5 height 5
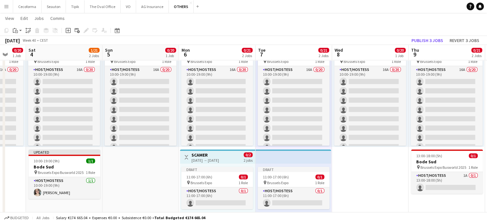
click at [360, 164] on app-date-cell "10:00-19:00 (9h) 0/20 pin Brussels Expo 1 Role Host/Hostess 16A 0/20 10:00-19:0…" at bounding box center [370, 148] width 77 height 235
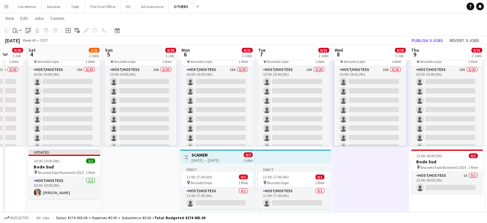
click at [28, 29] on icon "Paste linked Job" at bounding box center [28, 30] width 5 height 5
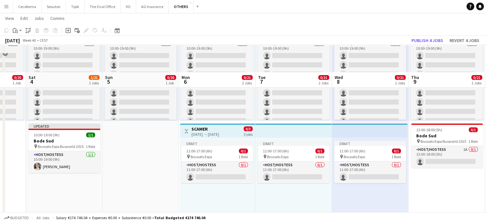
scroll to position [95, 0]
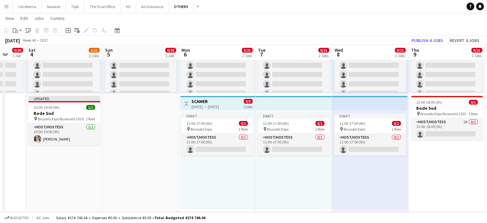
click at [440, 159] on app-date-cell "10:00-19:00 (9h) 0/20 pin Brussels Expo 1 Role Host/Hostess 16A 0/20 10:00-19:0…" at bounding box center [447, 94] width 77 height 235
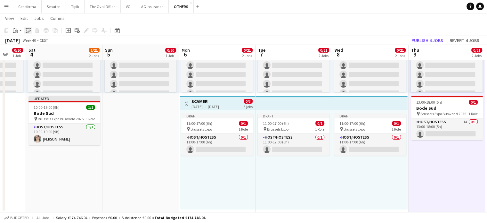
click at [27, 29] on icon "Paste linked Job" at bounding box center [28, 30] width 5 height 5
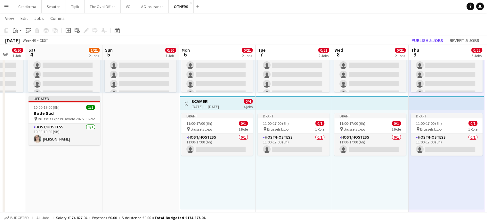
click at [352, 190] on div "Draft 11:00-17:00 (6h) 0/1 pin Brussels Expo 1 Role Host/Hostess 0/1 11:00-17:0…" at bounding box center [370, 159] width 77 height 99
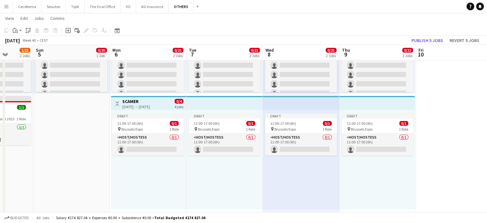
scroll to position [0, 276]
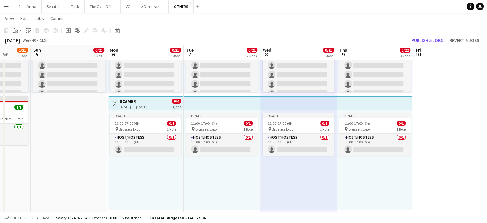
drag, startPoint x: 426, startPoint y: 176, endPoint x: 354, endPoint y: 187, distance: 72.7
click at [354, 187] on app-calendar-viewport "Wed 1 3/3 1 Job Thu 2 3/3 1 Job Fri 3 0/20 1 Job Sat 4 1/21 2 Jobs Sun 5 0/20 1…" at bounding box center [243, 99] width 487 height 339
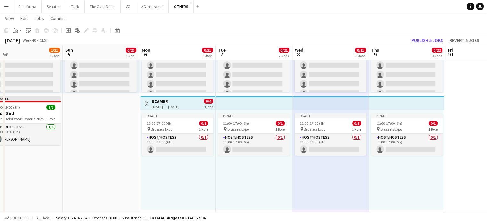
scroll to position [0, 233]
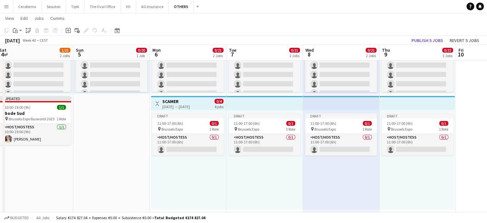
drag, startPoint x: 366, startPoint y: 198, endPoint x: 409, endPoint y: 183, distance: 45.5
click at [409, 183] on app-calendar-viewport "Wed 1 3/3 1 Job Thu 2 3/3 1 Job Fri 3 0/20 1 Job Sat 4 1/21 2 Jobs Sun 5 0/20 1…" at bounding box center [243, 99] width 487 height 339
click at [425, 40] on button "Publish 5 jobs" at bounding box center [427, 40] width 37 height 8
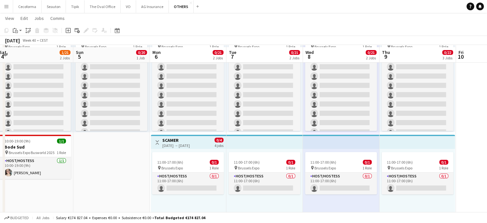
scroll to position [120, 0]
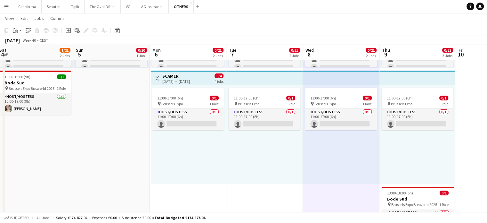
click at [236, 194] on app-date-cell "10:00-19:00 (9h) 0/20 pin Brussels Expo 1 Role Host/Hostess 16A 0/20 10:00-19:0…" at bounding box center [265, 98] width 77 height 292
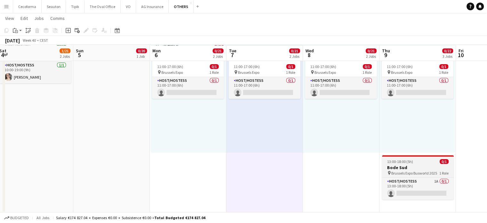
scroll to position [152, 0]
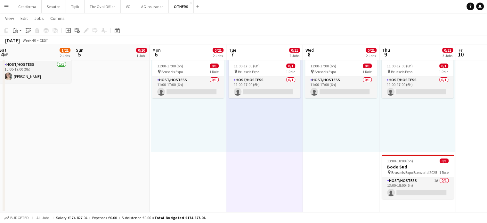
click at [403, 118] on div "11:00-17:00 (6h) 0/1 pin Brussels Expo 1 Role Host/Hostess 0/1 11:00-17:00 (6h)…" at bounding box center [418, 102] width 76 height 99
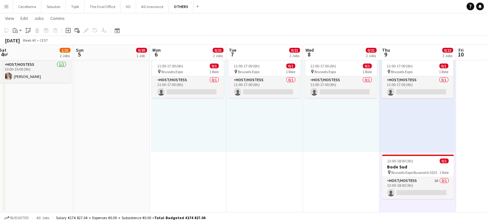
click at [256, 189] on app-date-cell "10:00-19:00 (9h) 0/20 pin Brussels Expo 1 Role Host/Hostess 16A 0/20 10:00-19:0…" at bounding box center [265, 66] width 77 height 292
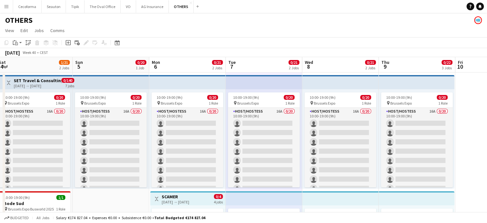
scroll to position [96, 0]
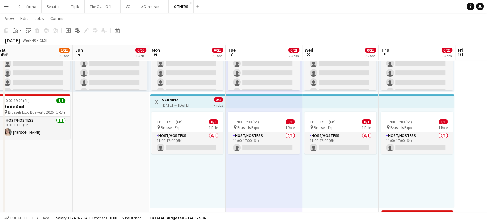
click at [126, 173] on app-date-cell "10:00-19:00 (9h) 0/20 pin Brussels Expo 1 Role Host/Hostess 16A 0/20 10:00-19:0…" at bounding box center [111, 122] width 77 height 292
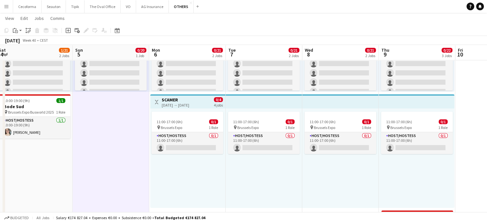
click at [336, 183] on div "11:00-17:00 (6h) 0/1 pin Brussels Expo 1 Role Host/Hostess 0/1 11:00-17:00 (6h)…" at bounding box center [341, 157] width 77 height 99
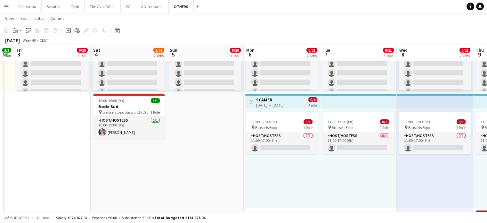
drag, startPoint x: 112, startPoint y: 176, endPoint x: 282, endPoint y: 179, distance: 169.9
click at [283, 179] on app-calendar-viewport "Wed 1 3/3 1 Job Thu 2 3/3 1 Job Fri 3 0/20 1 Job Sat 4 1/21 2 Jobs Sun 5 0/20 1…" at bounding box center [243, 98] width 487 height 339
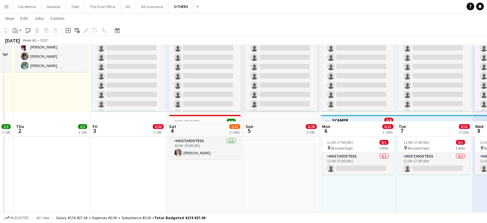
scroll to position [152, 0]
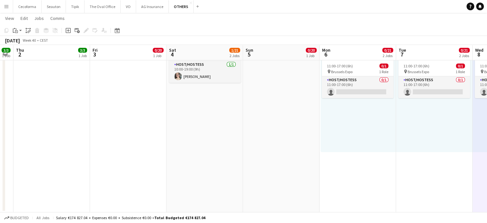
click at [199, 110] on app-date-cell "10:00-19:00 (9h) 0/20 pin Brussels Expo 1 Role Host/Hostess 16A 0/20 10:00-19:0…" at bounding box center [205, 66] width 77 height 292
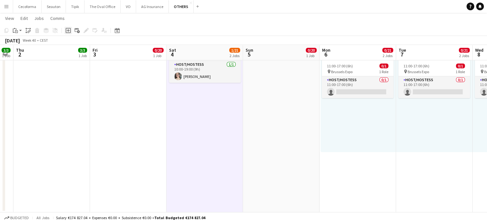
click at [67, 29] on icon "Add job" at bounding box center [68, 30] width 5 height 5
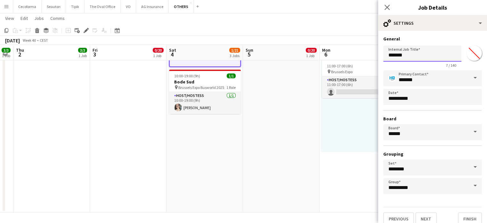
click at [414, 56] on input "*******" at bounding box center [423, 54] width 78 height 16
type input "*"
type input "***"
click at [465, 215] on button "Finish" at bounding box center [470, 218] width 24 height 13
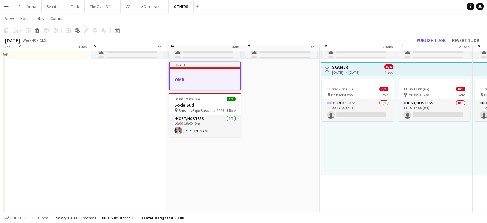
scroll to position [120, 0]
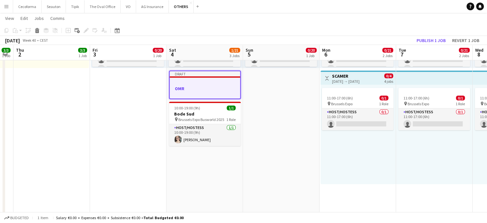
click at [212, 89] on h3 "OMR" at bounding box center [205, 89] width 71 height 6
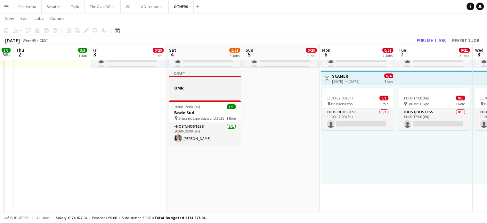
click at [212, 89] on h3 "OMR" at bounding box center [205, 88] width 72 height 6
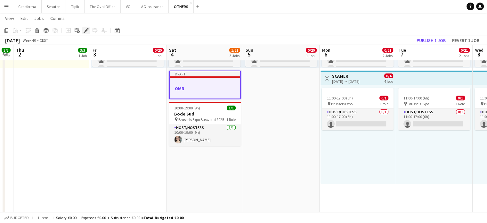
click at [84, 30] on icon "Edit" at bounding box center [86, 30] width 5 height 5
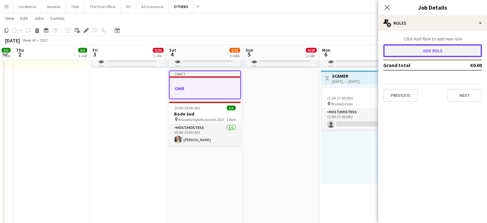
click at [441, 53] on button "Add role" at bounding box center [433, 50] width 99 height 13
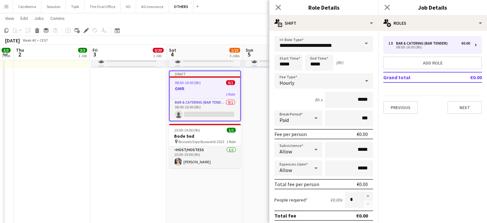
click at [363, 41] on span at bounding box center [366, 43] width 13 height 15
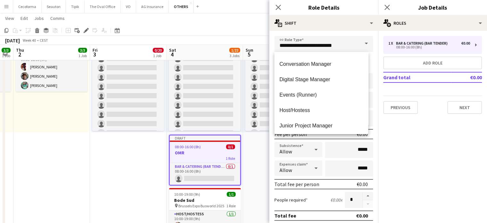
scroll to position [96, 0]
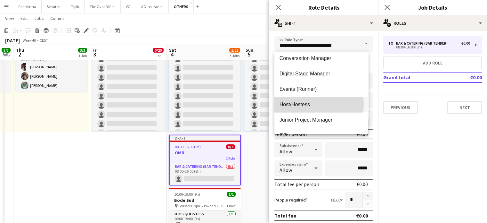
click at [301, 104] on span "Host/Hostess" at bounding box center [322, 104] width 84 height 6
type input "**********"
type input "******"
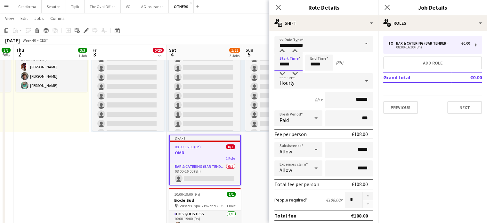
click at [285, 64] on input "*****" at bounding box center [289, 62] width 28 height 16
click at [285, 48] on div at bounding box center [282, 51] width 13 height 6
click at [296, 50] on div at bounding box center [295, 51] width 13 height 6
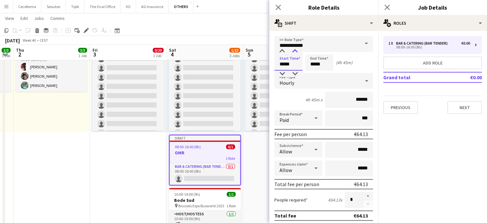
type input "*****"
click at [296, 50] on div at bounding box center [295, 51] width 13 height 6
click at [314, 66] on input "*****" at bounding box center [319, 62] width 28 height 16
click at [313, 50] on div at bounding box center [313, 51] width 13 height 6
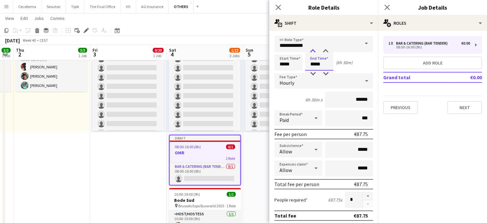
type input "*****"
click at [313, 50] on div at bounding box center [313, 51] width 13 height 6
click at [315, 117] on icon at bounding box center [316, 118] width 3 height 2
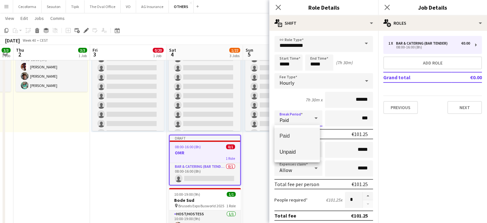
click at [301, 148] on mat-option "Unpaid" at bounding box center [298, 152] width 46 height 16
click at [358, 118] on input "***" at bounding box center [349, 118] width 48 height 16
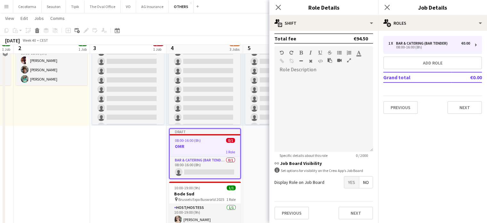
scroll to position [120, 0]
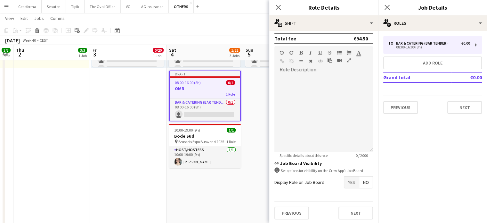
type input "****"
click at [346, 176] on span "Yes" at bounding box center [352, 182] width 15 height 12
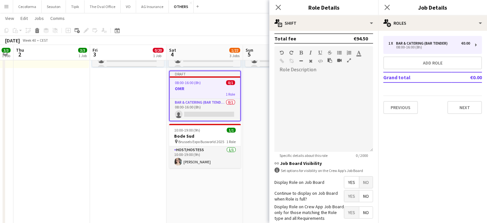
click at [364, 196] on span "No" at bounding box center [366, 196] width 13 height 12
click at [351, 210] on span "Yes" at bounding box center [352, 212] width 15 height 12
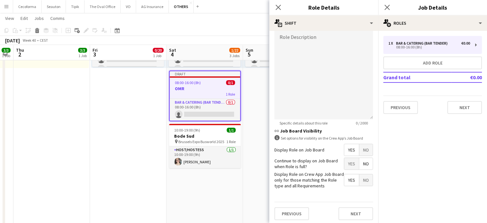
scroll to position [210, 0]
click at [351, 210] on button "Next" at bounding box center [356, 213] width 35 height 13
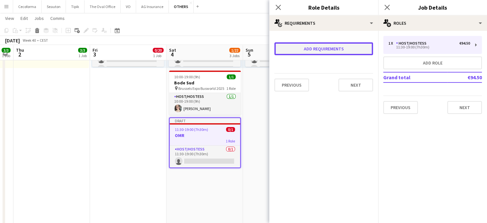
click at [303, 49] on button "Add requirements" at bounding box center [324, 48] width 99 height 13
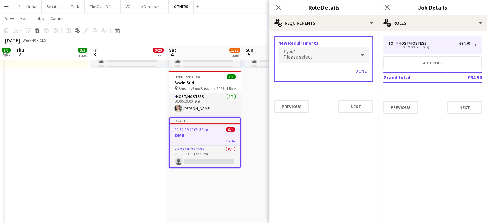
click at [296, 54] on span "Please select" at bounding box center [298, 57] width 29 height 6
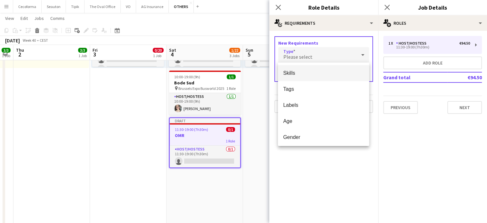
click at [296, 71] on span "Skills" at bounding box center [323, 73] width 81 height 6
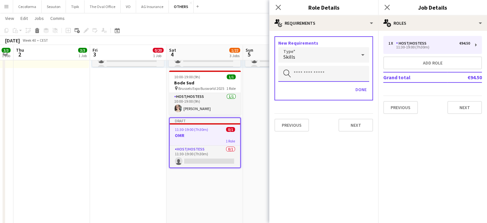
click at [298, 73] on input "text" at bounding box center [324, 74] width 91 height 16
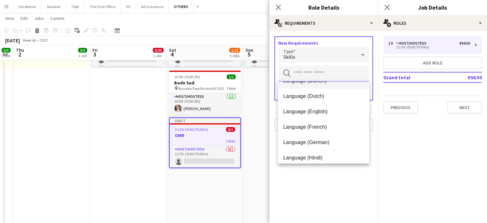
scroll to position [64, 0]
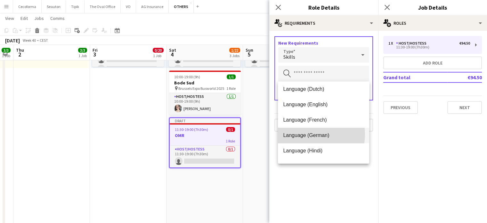
click at [312, 134] on span "Language (German)" at bounding box center [323, 135] width 81 height 6
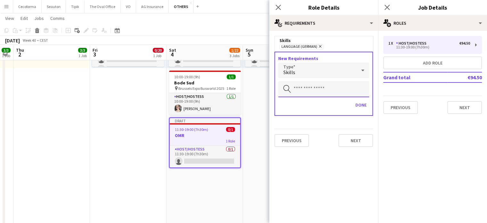
click at [303, 86] on input "text" at bounding box center [324, 89] width 91 height 16
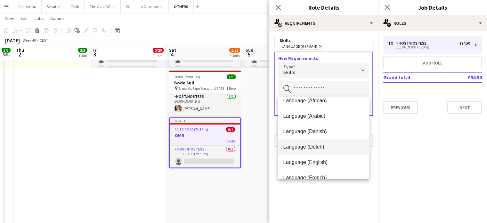
scroll to position [32, 0]
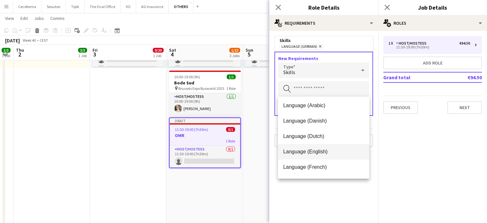
click at [295, 154] on span "Language (English)" at bounding box center [323, 151] width 81 height 6
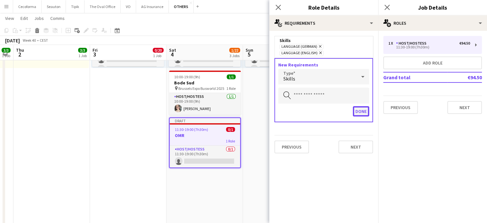
click at [363, 106] on button "Done" at bounding box center [361, 111] width 16 height 10
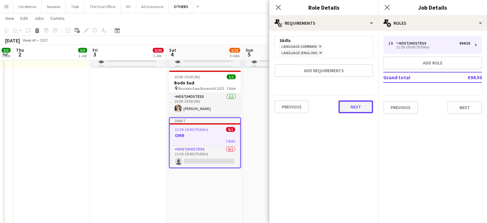
click at [362, 100] on button "Next" at bounding box center [356, 106] width 35 height 13
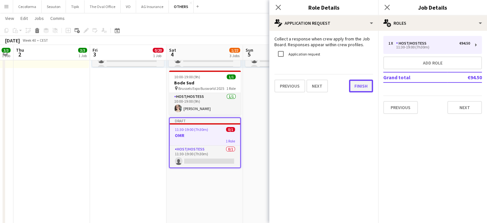
click at [365, 84] on button "Finish" at bounding box center [361, 85] width 24 height 13
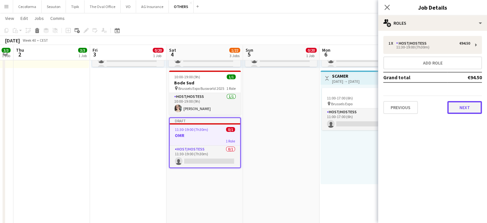
click at [468, 108] on button "Next" at bounding box center [465, 107] width 35 height 13
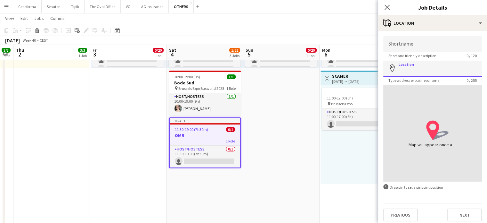
click at [412, 72] on input "Location" at bounding box center [433, 69] width 99 height 16
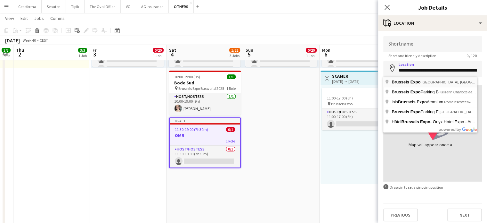
type input "**********"
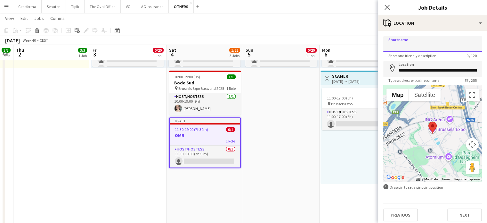
click at [421, 46] on input "Shortname" at bounding box center [433, 44] width 99 height 16
type input "**********"
click at [466, 216] on button "Next" at bounding box center [465, 214] width 35 height 13
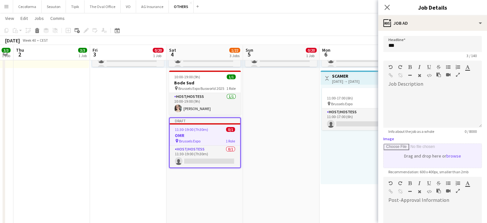
click at [422, 157] on input "Image" at bounding box center [433, 156] width 98 height 24
type input "**********"
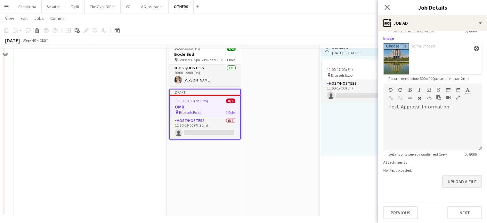
scroll to position [152, 0]
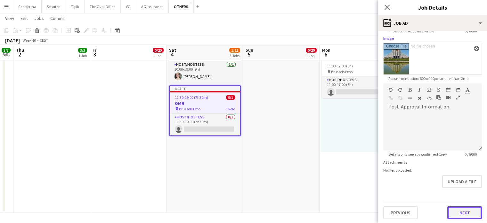
click at [465, 209] on button "Next" at bounding box center [465, 212] width 35 height 13
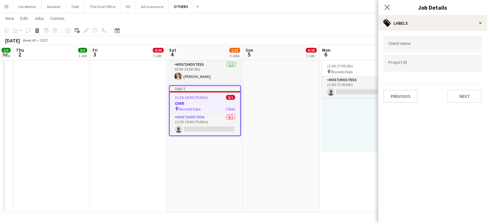
scroll to position [0, 0]
click at [412, 42] on form at bounding box center [433, 43] width 88 height 7
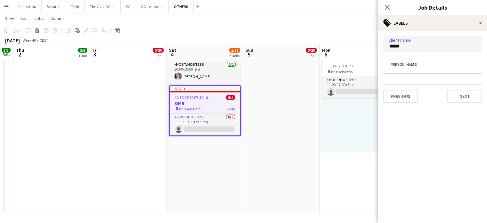
type input "*****"
click at [396, 67] on div "[PERSON_NAME]" at bounding box center [433, 63] width 99 height 15
click at [396, 67] on div at bounding box center [433, 63] width 99 height 16
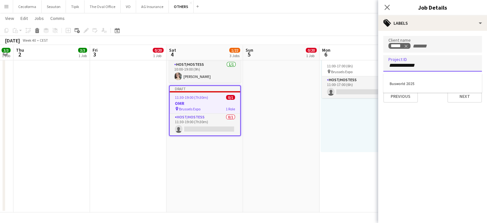
type input "**********"
click at [402, 85] on div "Busworld 2025" at bounding box center [433, 82] width 99 height 15
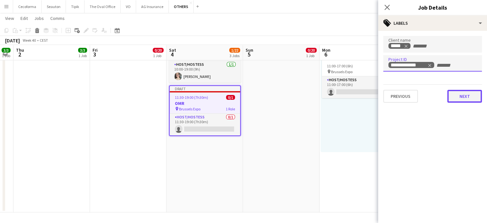
click at [469, 96] on button "Next" at bounding box center [465, 96] width 35 height 13
type input "*******"
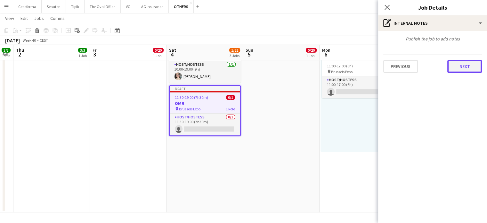
click at [461, 63] on button "Next" at bounding box center [465, 66] width 35 height 13
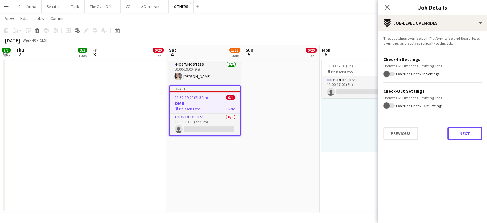
click at [459, 132] on button "Next" at bounding box center [465, 133] width 35 height 13
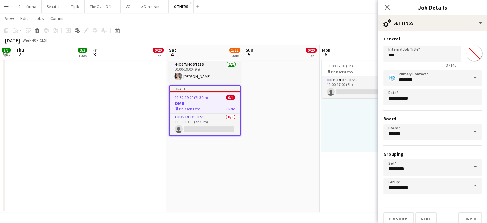
click at [317, 143] on app-date-cell "10:00-19:00 (9h) 0/20 pin Brussels Expo 1 Role Host/Hostess 16A 0/20 10:00-19:0…" at bounding box center [281, 66] width 77 height 292
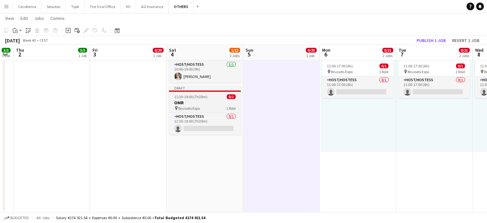
click at [198, 104] on h3 "OMR" at bounding box center [205, 103] width 72 height 6
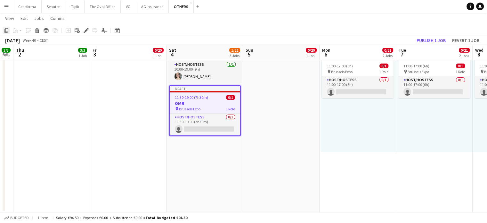
click at [6, 30] on icon "Copy" at bounding box center [6, 30] width 5 height 5
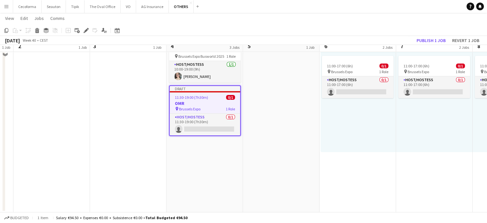
scroll to position [120, 0]
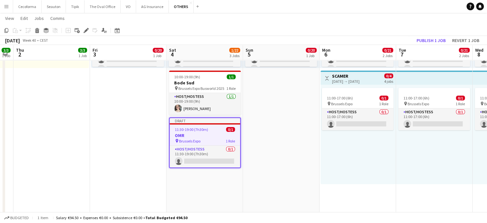
click at [258, 121] on app-date-cell "10:00-19:00 (9h) 0/20 pin Brussels Expo 1 Role Host/Hostess 16A 0/20 10:00-19:0…" at bounding box center [281, 98] width 77 height 292
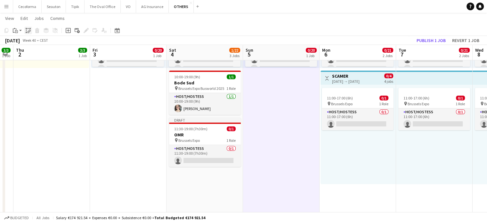
click at [28, 29] on icon "Paste linked Job" at bounding box center [28, 30] width 5 height 5
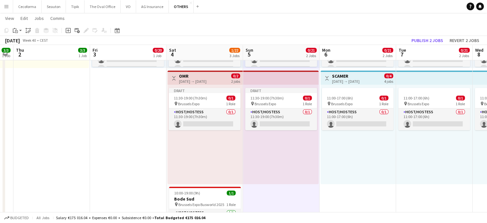
click at [345, 160] on div "11:00-17:00 (6h) 0/1 pin Brussels Expo 1 Role Host/Hostess 0/1 11:00-17:00 (6h)…" at bounding box center [358, 134] width 75 height 99
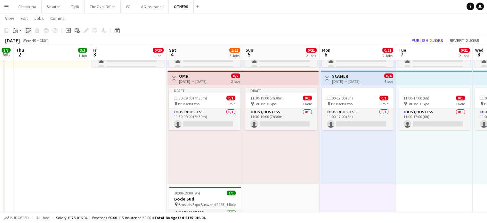
click at [29, 30] on icon "Paste linked Job" at bounding box center [28, 30] width 5 height 5
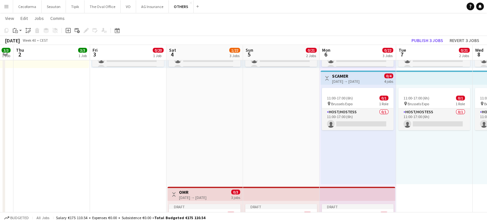
click at [434, 161] on div "11:00-17:00 (6h) 0/1 pin Brussels Expo 1 Role Host/Hostess 0/1 11:00-17:00 (6h)…" at bounding box center [434, 134] width 77 height 99
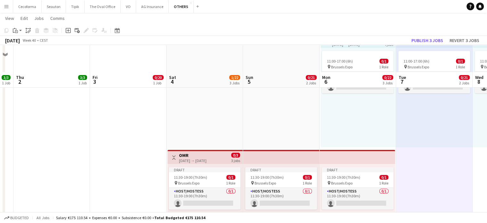
scroll to position [184, 0]
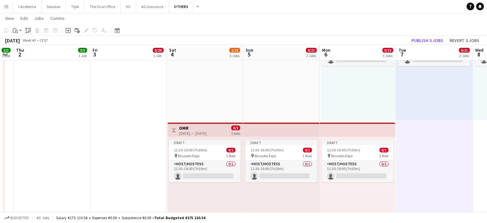
click at [30, 28] on icon at bounding box center [29, 28] width 1 height 1
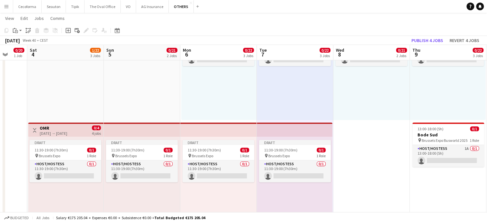
scroll to position [0, 294]
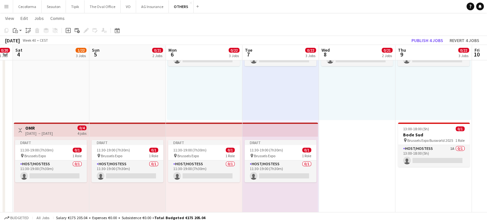
drag, startPoint x: 150, startPoint y: 105, endPoint x: 0, endPoint y: 94, distance: 150.7
click at [0, 94] on app-calendar-viewport "Tue 30 3/3 1 Job Wed 1 3/3 1 Job Thu 2 3/3 1 Job Fri 3 0/20 1 Job Sat 4 1/22 3 …" at bounding box center [243, 68] width 487 height 455
click at [357, 110] on div "11:00-17:00 (6h) 0/1 pin Brussels Expo 1 Role Host/Hostess 0/1 11:00-17:00 (6h)…" at bounding box center [357, 70] width 77 height 99
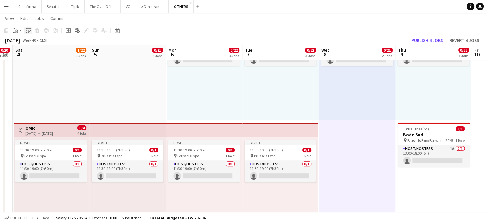
click at [27, 30] on icon "Paste linked Job" at bounding box center [28, 30] width 5 height 5
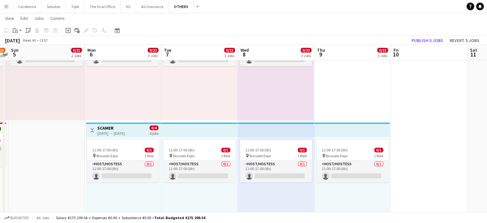
scroll to position [0, 237]
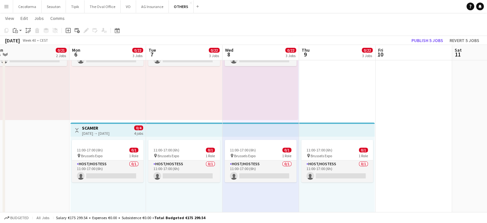
drag, startPoint x: 445, startPoint y: 196, endPoint x: 345, endPoint y: 192, distance: 100.8
click at [349, 187] on app-calendar-viewport "Thu 2 3/3 1 Job Fri 3 0/20 1 Job Sat 4 1/22 3 Jobs Sun 5 0/21 2 Jobs Mon 6 0/22…" at bounding box center [243, 68] width 487 height 455
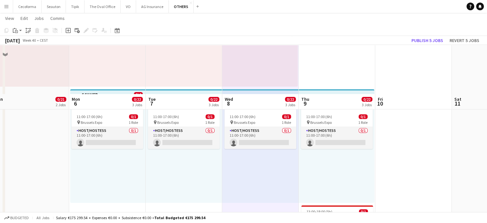
scroll to position [268, 0]
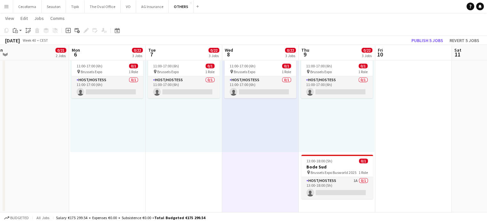
click at [341, 126] on div "11:00-17:00 (6h) 0/1 pin Brussels Expo 1 Role Host/Hostess 0/1 11:00-17:00 (6h)…" at bounding box center [337, 102] width 76 height 99
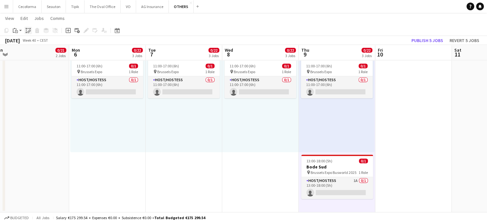
click at [27, 31] on icon "Paste linked Job" at bounding box center [28, 30] width 5 height 5
click at [211, 179] on app-date-cell "10:00-19:00 (9h) 0/20 pin Brussels Expo 1 Role Host/Hostess 16A 0/20 10:00-19:0…" at bounding box center [184, 8] width 77 height 408
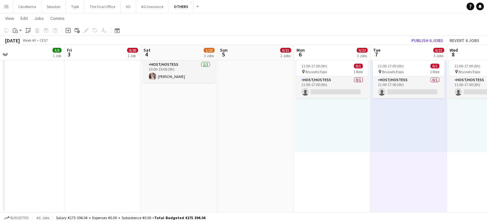
drag, startPoint x: 93, startPoint y: 149, endPoint x: 344, endPoint y: 161, distance: 251.2
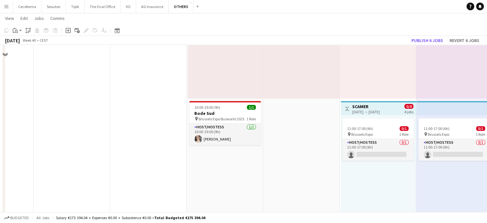
scroll to position [172, 0]
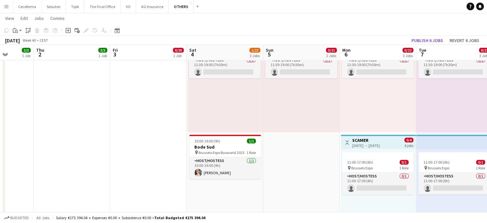
click at [328, 200] on app-date-cell "10:00-19:00 (9h) 0/20 pin Brussels Expo 1 Role Host/Hostess 16A 0/20 10:00-19:0…" at bounding box center [301, 104] width 77 height 408
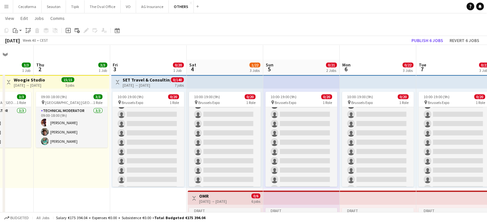
scroll to position [96, 0]
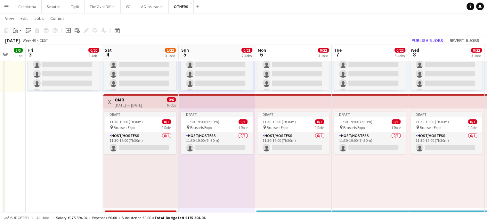
drag, startPoint x: 374, startPoint y: 182, endPoint x: 289, endPoint y: 181, distance: 84.9
click at [289, 181] on app-calendar-viewport "Mon 29 3/3 1 Job Tue 30 3/3 1 Job Wed 1 3/3 1 Job Thu 2 3/3 1 Job Fri 3 0/20 1 …" at bounding box center [243, 156] width 487 height 455
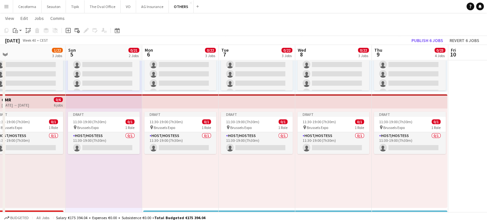
drag, startPoint x: 247, startPoint y: 172, endPoint x: 222, endPoint y: 171, distance: 24.7
click at [222, 171] on app-calendar-viewport "Wed 1 3/3 1 Job Thu 2 3/3 1 Job Fri 3 0/20 1 Job Sat 4 1/22 3 Jobs Sun 5 0/21 2…" at bounding box center [243, 156] width 487 height 455
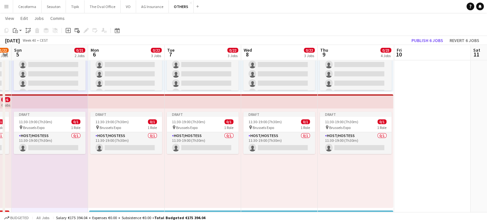
drag, startPoint x: 237, startPoint y: 182, endPoint x: 197, endPoint y: 182, distance: 39.1
click at [197, 182] on app-calendar-viewport "Wed 1 3/3 1 Job Thu 2 3/3 1 Job Fri 3 0/20 1 Job Sat 4 1/22 3 Jobs Sun 5 0/21 2…" at bounding box center [243, 156] width 487 height 455
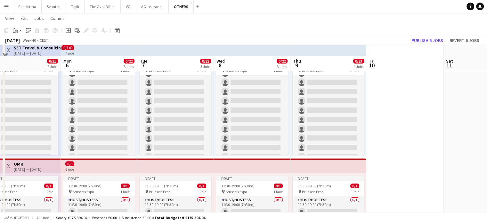
scroll to position [96, 0]
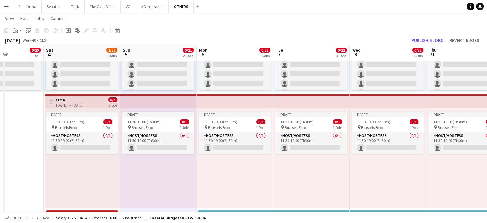
drag, startPoint x: 243, startPoint y: 173, endPoint x: 379, endPoint y: 177, distance: 135.9
click at [379, 177] on app-calendar-viewport "Wed 1 3/3 1 Job Thu 2 3/3 1 Job Fri 3 0/20 1 Job Sat 4 1/22 3 Jobs Sun 5 0/21 2…" at bounding box center [243, 156] width 487 height 455
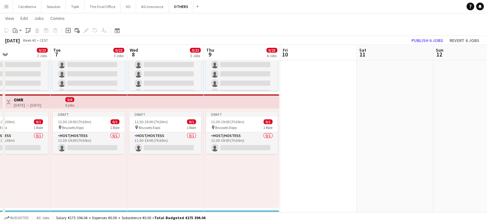
drag, startPoint x: 265, startPoint y: 183, endPoint x: 224, endPoint y: 179, distance: 41.2
click at [224, 179] on app-calendar-viewport "Fri 3 0/20 1 Job Sat 4 1/22 3 Jobs Sun 5 0/21 2 Jobs Mon 6 0/22 3 Jobs Tue 7 0/…" at bounding box center [243, 156] width 487 height 455
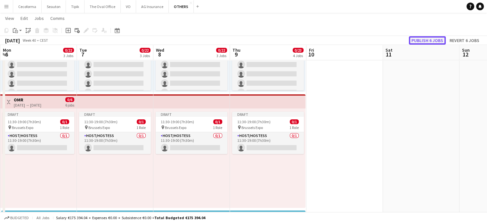
click at [429, 37] on button "Publish 6 jobs" at bounding box center [427, 40] width 37 height 8
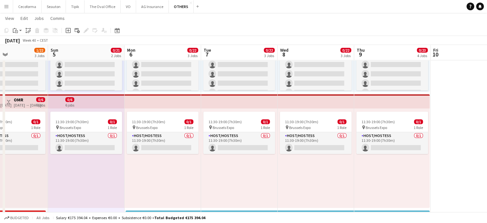
scroll to position [0, 182]
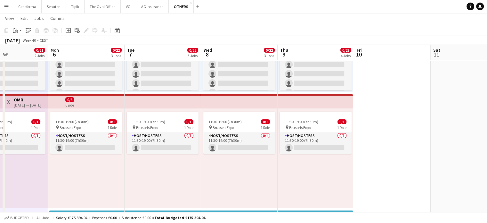
drag, startPoint x: 344, startPoint y: 174, endPoint x: 492, endPoint y: 161, distance: 148.7
click at [487, 161] on html "Menu Boards Boards Boards All jobs Status Workforce Workforce My Workforce Recr…" at bounding box center [243, 149] width 487 height 491
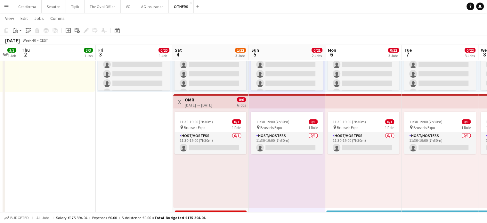
scroll to position [0, 178]
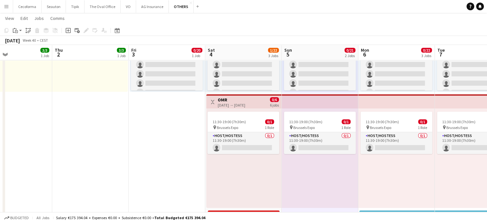
drag, startPoint x: 101, startPoint y: 192, endPoint x: 335, endPoint y: 189, distance: 234.0
click at [335, 189] on app-calendar-viewport "Mon 29 3/3 1 Job Tue 30 3/3 1 Job Wed 1 3/3 1 Job Thu 2 3/3 1 Job Fri 3 0/20 1 …" at bounding box center [243, 156] width 487 height 455
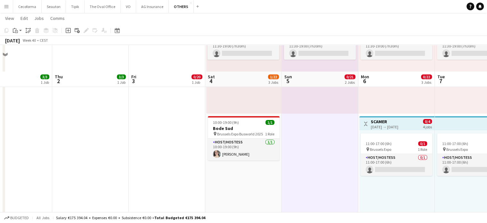
scroll to position [224, 0]
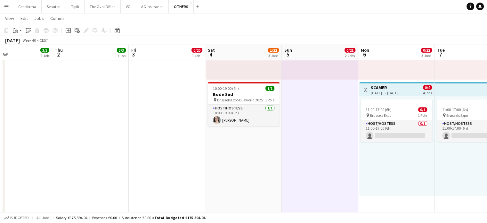
click at [233, 148] on app-date-cell "10:00-19:00 (9h) 0/20 pin Brussels Expo 1 Role Host/Hostess 16A 0/20 10:00-19:0…" at bounding box center [243, 51] width 77 height 408
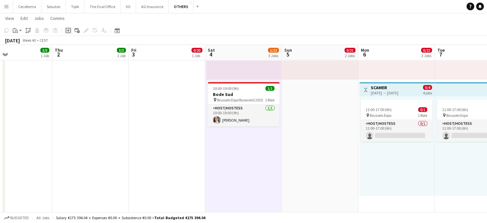
click at [68, 29] on icon "Add job" at bounding box center [68, 30] width 5 height 5
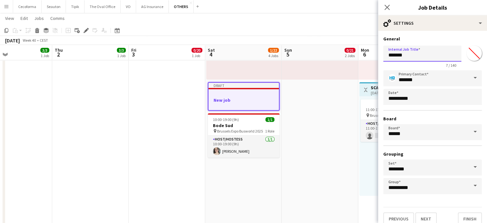
click at [427, 59] on input "*******" at bounding box center [423, 54] width 78 height 16
type input "*"
type input "********"
click at [466, 214] on button "Finish" at bounding box center [470, 218] width 24 height 13
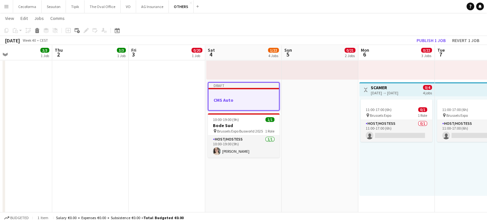
click at [231, 100] on h3 "CMS Auto" at bounding box center [244, 100] width 71 height 6
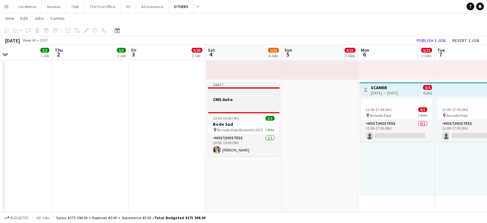
click at [235, 99] on h3 "CMS Auto" at bounding box center [244, 99] width 72 height 6
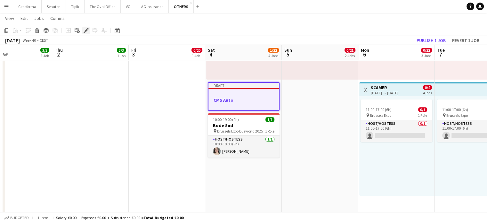
click at [86, 30] on icon at bounding box center [86, 31] width 4 height 4
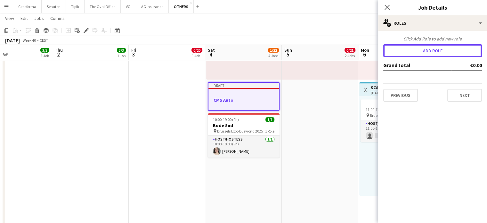
click at [444, 54] on button "Add role" at bounding box center [433, 50] width 99 height 13
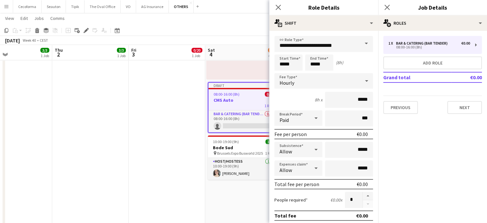
click at [362, 43] on span at bounding box center [366, 43] width 13 height 15
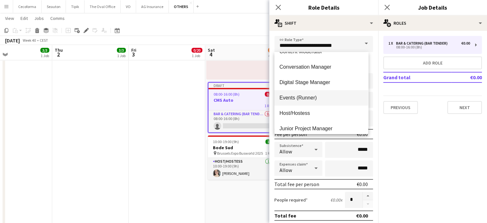
scroll to position [96, 0]
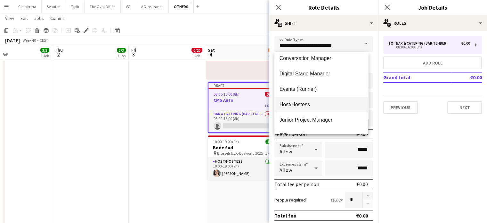
click at [295, 104] on span "Host/Hostess" at bounding box center [322, 104] width 84 height 6
type input "**********"
type input "******"
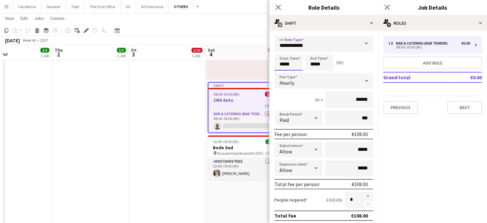
click at [285, 63] on input "*****" at bounding box center [289, 62] width 28 height 16
click at [284, 47] on input "**********" at bounding box center [324, 44] width 99 height 16
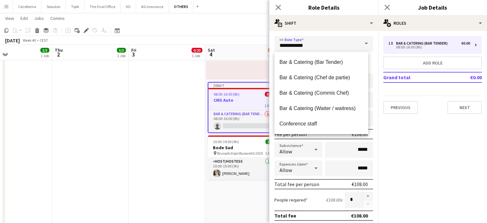
click at [384, 151] on mat-expansion-panel "pencil3 General details 1 x Bar & Catering (Bar Tender) €0.00 08:00-16:00 (8h) …" at bounding box center [433, 127] width 109 height 192
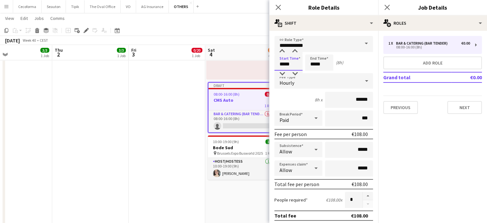
click at [285, 63] on input "*****" at bounding box center [289, 62] width 28 height 16
click at [283, 50] on div at bounding box center [282, 51] width 13 height 6
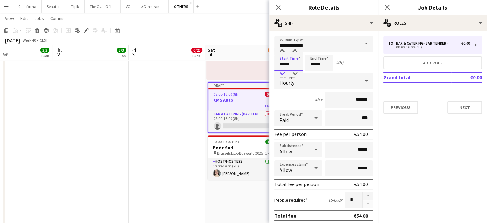
type input "*****"
click at [283, 71] on div at bounding box center [282, 74] width 13 height 6
click at [315, 64] on input "*****" at bounding box center [319, 62] width 28 height 16
type input "*****"
click at [314, 48] on div at bounding box center [313, 51] width 13 height 6
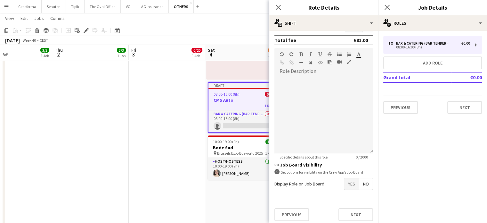
scroll to position [177, 0]
click at [352, 181] on span "Yes" at bounding box center [352, 182] width 15 height 12
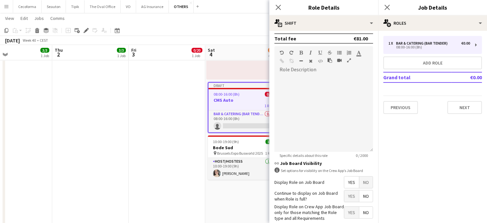
click at [360, 192] on span "No" at bounding box center [366, 196] width 13 height 12
click at [348, 211] on span "Yes" at bounding box center [352, 212] width 15 height 12
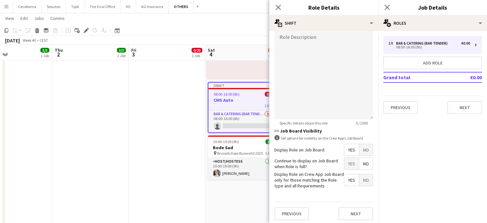
scroll to position [210, 0]
click at [352, 214] on button "Next" at bounding box center [356, 213] width 35 height 13
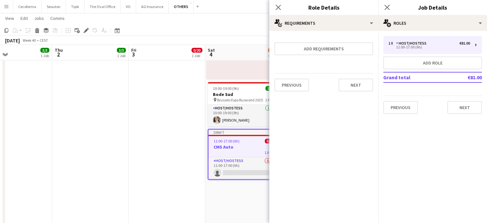
scroll to position [0, 0]
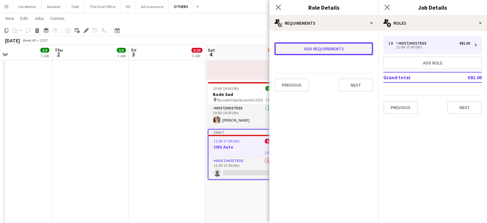
click at [312, 45] on button "Add requirements" at bounding box center [324, 48] width 99 height 13
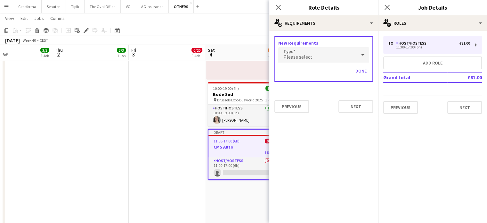
click at [296, 55] on span "Please select" at bounding box center [298, 57] width 29 height 6
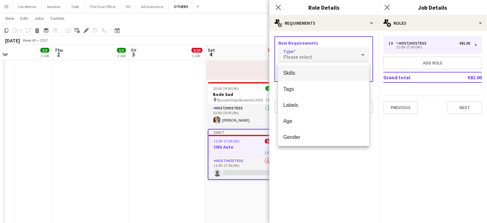
click at [296, 74] on span "Skills" at bounding box center [323, 73] width 81 height 6
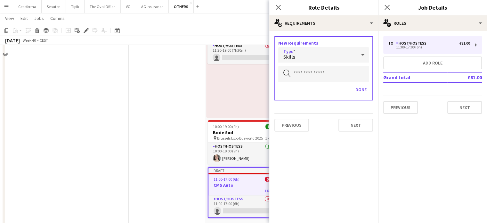
scroll to position [140, 0]
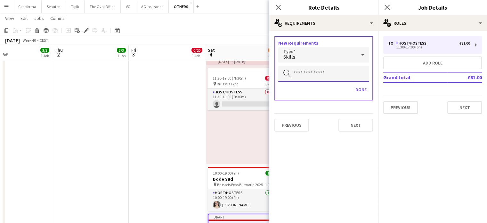
click at [298, 74] on input "text" at bounding box center [324, 74] width 91 height 16
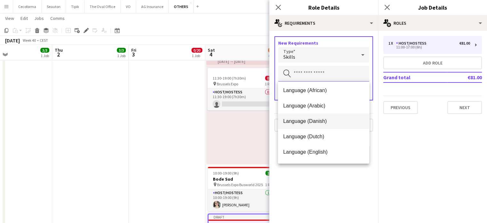
scroll to position [32, 0]
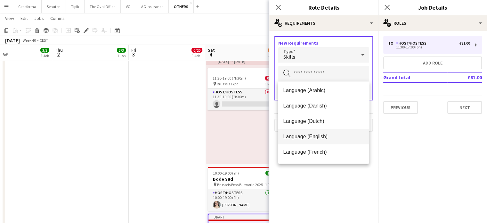
click at [310, 136] on span "Language (English)" at bounding box center [323, 136] width 81 height 6
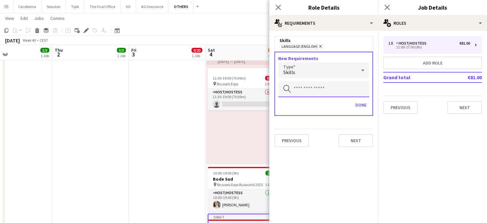
click at [300, 87] on input "text" at bounding box center [324, 89] width 91 height 16
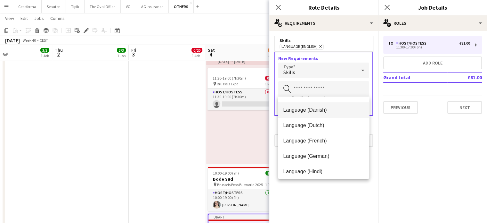
scroll to position [64, 0]
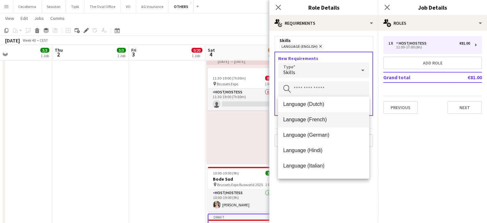
click at [297, 120] on span "Language (French)" at bounding box center [323, 119] width 81 height 6
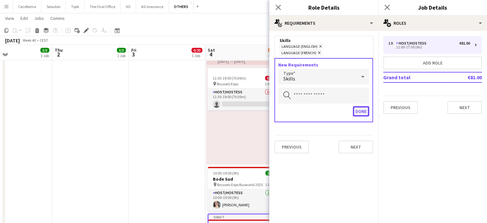
click at [367, 106] on button "Done" at bounding box center [361, 111] width 16 height 10
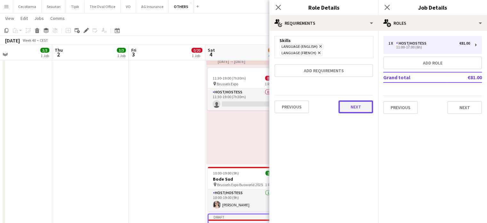
click at [361, 100] on button "Next" at bounding box center [356, 106] width 35 height 13
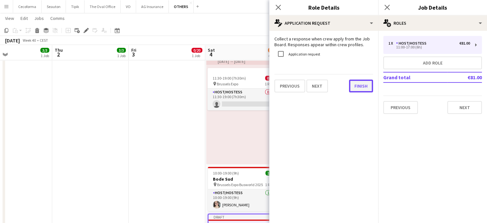
click at [362, 87] on button "Finish" at bounding box center [361, 85] width 24 height 13
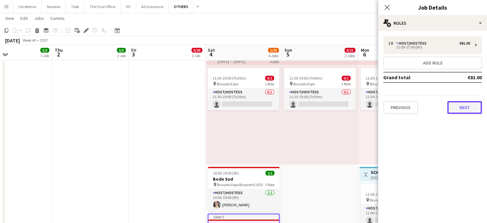
click at [477, 106] on button "Next" at bounding box center [465, 107] width 35 height 13
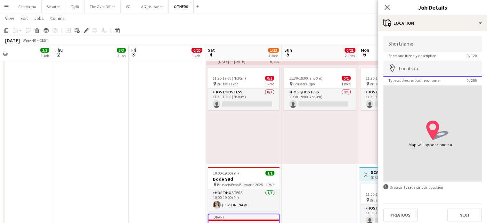
click at [409, 71] on input "Location" at bounding box center [433, 69] width 99 height 16
type input "**********"
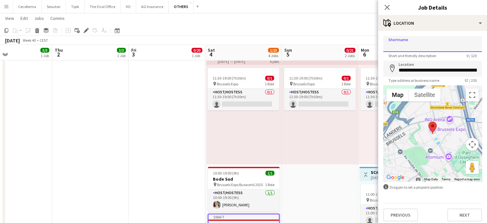
click at [408, 47] on input "Shortname" at bounding box center [433, 44] width 99 height 16
type input "**********"
click at [460, 214] on button "Next" at bounding box center [465, 214] width 35 height 13
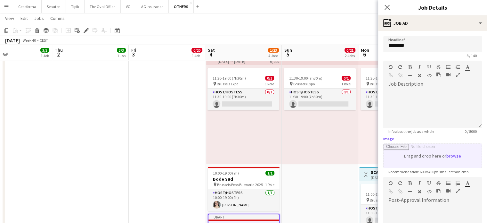
click at [436, 158] on input "Image" at bounding box center [433, 156] width 98 height 24
type input "**********"
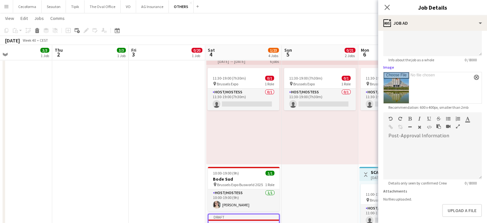
scroll to position [100, 0]
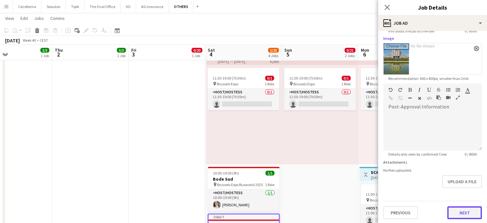
click at [461, 210] on button "Next" at bounding box center [465, 212] width 35 height 13
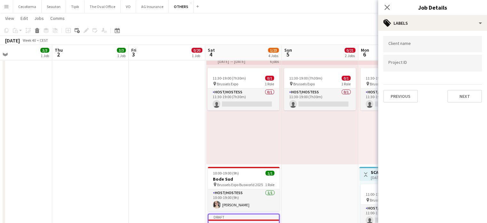
scroll to position [0, 0]
click at [414, 46] on input "Type to search client labels..." at bounding box center [433, 46] width 88 height 6
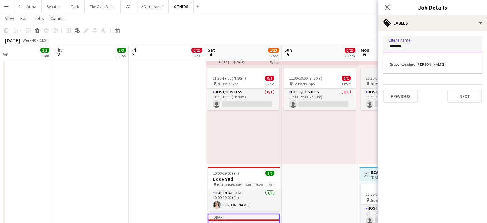
type input "******"
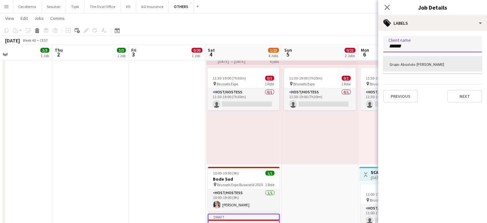
click at [391, 64] on div "Grupo Absoluto [PERSON_NAME]" at bounding box center [433, 63] width 99 height 15
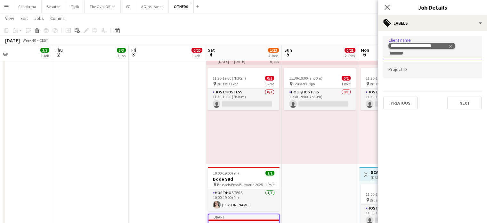
click at [451, 44] on icon "Remove tag" at bounding box center [451, 46] width 4 height 4
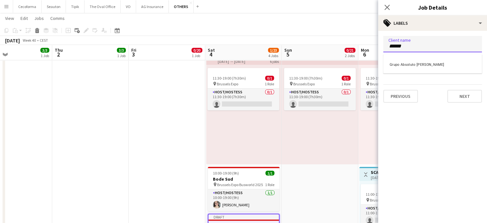
type input "******"
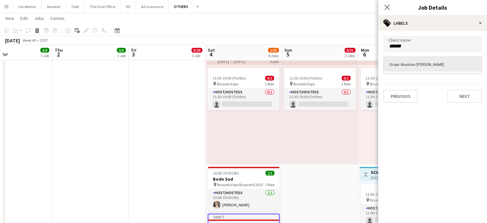
click at [414, 130] on div at bounding box center [433, 111] width 109 height 223
click at [399, 67] on div at bounding box center [433, 63] width 99 height 16
type input "**********"
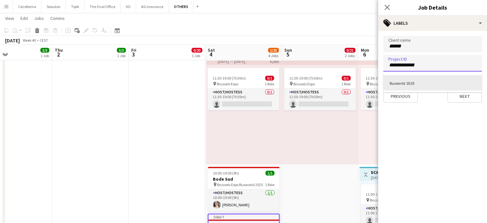
click at [406, 84] on div "Busworld 2025" at bounding box center [433, 82] width 99 height 15
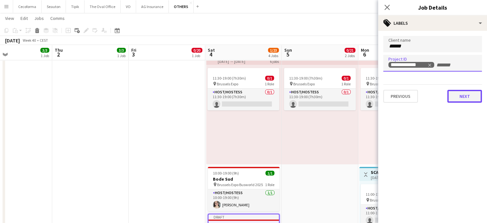
click at [469, 95] on button "Next" at bounding box center [465, 96] width 35 height 13
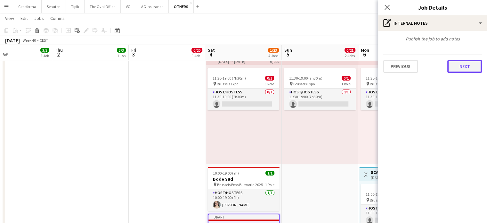
click at [468, 62] on button "Next" at bounding box center [465, 66] width 35 height 13
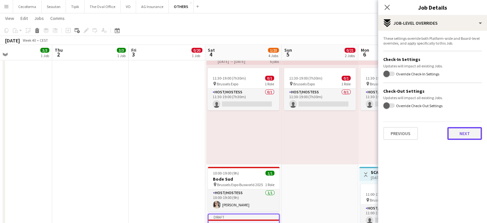
click at [463, 132] on button "Next" at bounding box center [465, 133] width 35 height 13
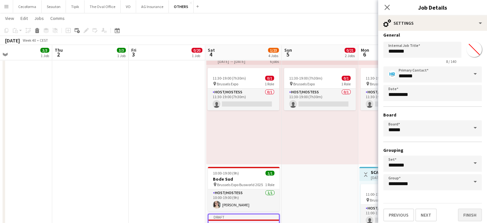
scroll to position [6, 0]
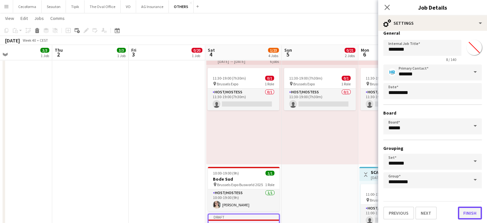
click at [465, 210] on button "Finish" at bounding box center [470, 212] width 24 height 13
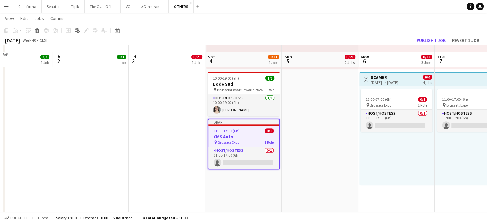
scroll to position [245, 0]
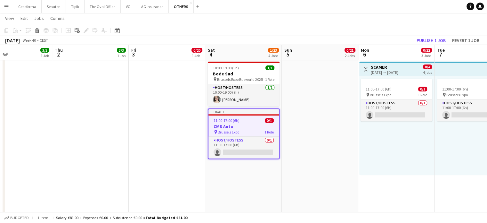
click at [358, 209] on app-date-cell "10:00-19:00 (9h) 0/20 pin Brussels Expo 1 Role Host/Hostess 16A 0/20 10:00-19:0…" at bounding box center [320, 31] width 77 height 408
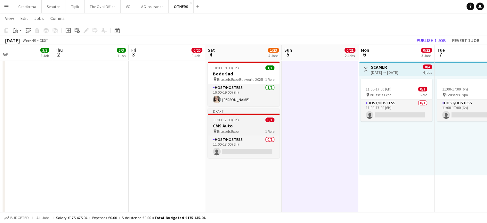
click at [241, 122] on app-job-card "Draft 11:00-17:00 (6h) 0/1 CMS Auto pin Brussels Expo 1 Role Host/Hostess 0/1 1…" at bounding box center [244, 132] width 72 height 49
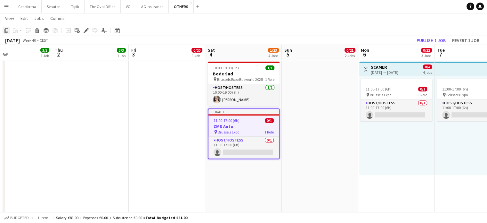
click at [4, 29] on icon "Copy" at bounding box center [6, 30] width 5 height 5
click at [313, 73] on app-date-cell "10:00-19:00 (9h) 0/20 pin Brussels Expo 1 Role Host/Hostess 16A 0/20 10:00-19:0…" at bounding box center [320, 31] width 77 height 408
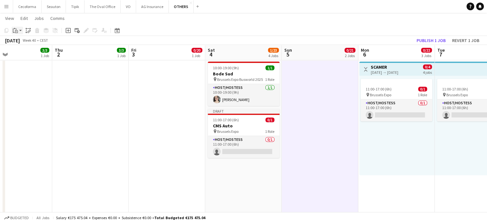
click at [14, 29] on icon "Paste" at bounding box center [15, 30] width 5 height 5
click at [314, 95] on app-date-cell "10:00-19:00 (9h) 0/20 pin Brussels Expo 1 Role Host/Hostess 16A 0/20 10:00-19:0…" at bounding box center [320, 31] width 77 height 408
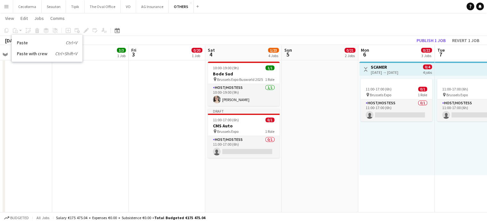
click at [47, 120] on app-date-cell "Toggle View Woogie Studio [DATE] → [DATE] 15/15 5 jobs 09:00-18:00 (9h) 3/3 pin…" at bounding box center [14, 31] width 77 height 408
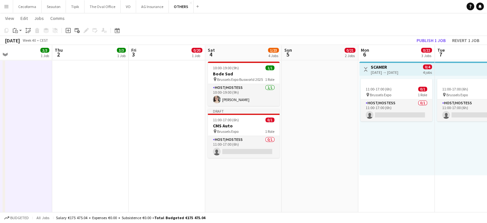
click at [318, 77] on app-date-cell "10:00-19:00 (9h) 0/20 pin Brussels Expo 1 Role Host/Hostess 16A 0/20 10:00-19:0…" at bounding box center [320, 31] width 77 height 408
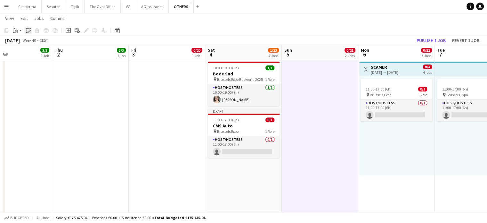
click at [28, 29] on icon "Paste linked Job" at bounding box center [28, 30] width 5 height 5
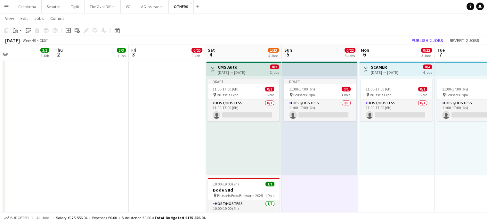
click at [385, 140] on div "11:00-17:00 (6h) 0/1 pin Brussels Expo 1 Role Host/Hostess 0/1 11:00-17:00 (6h)…" at bounding box center [397, 125] width 75 height 99
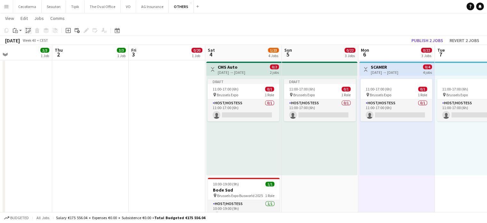
click at [29, 30] on icon at bounding box center [29, 31] width 2 height 3
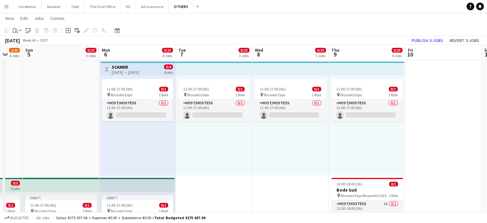
scroll to position [0, 216]
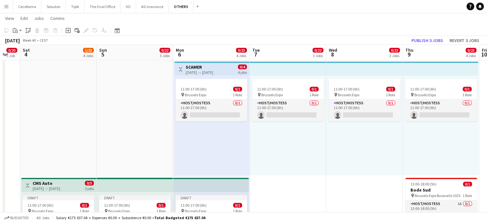
drag, startPoint x: 311, startPoint y: 145, endPoint x: 124, endPoint y: 137, distance: 187.3
click at [120, 136] on app-calendar-viewport "Wed 1 3/3 1 Job Thu 2 3/3 1 Job Fri 3 0/20 1 Job Sat 4 1/23 4 Jobs Sun 5 0/22 3…" at bounding box center [243, 65] width 487 height 571
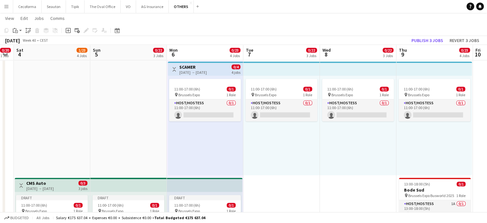
click at [277, 154] on div "11:00-17:00 (6h) 0/1 pin Brussels Expo 1 Role Host/Hostess 0/1 11:00-17:00 (6h)…" at bounding box center [282, 125] width 77 height 99
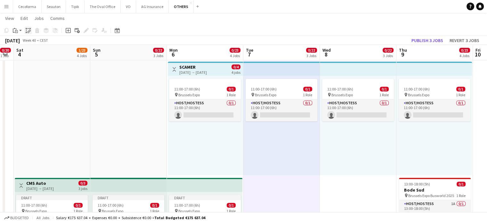
click at [27, 30] on icon "Paste linked Job" at bounding box center [28, 30] width 5 height 5
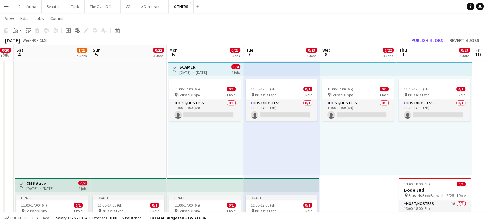
click at [365, 193] on app-date-cell "10:00-19:00 (9h) 0/20 pin Brussels Expo 1 Role Host/Hostess 16A 0/20 10:00-19:0…" at bounding box center [358, 89] width 77 height 524
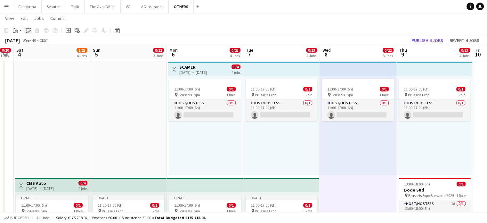
click at [27, 31] on icon "Paste linked Job" at bounding box center [28, 30] width 5 height 5
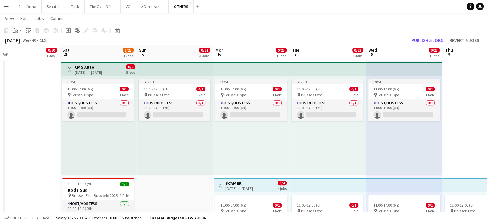
scroll to position [0, 174]
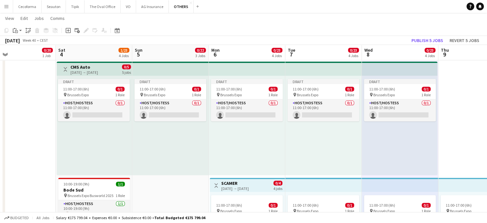
drag, startPoint x: 343, startPoint y: 142, endPoint x: 233, endPoint y: 133, distance: 110.0
click at [232, 134] on app-calendar-viewport "Wed 1 3/3 1 Job Thu 2 3/3 1 Job Fri 3 0/20 1 Job Sat 4 1/23 4 Jobs Sun 5 0/22 3…" at bounding box center [243, 65] width 487 height 571
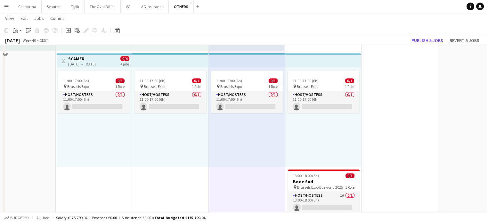
scroll to position [384, 0]
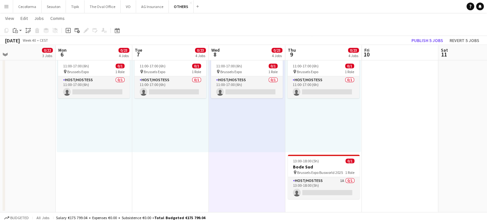
click at [318, 123] on div "11:00-17:00 (6h) 0/1 pin Brussels Expo 1 Role Host/Hostess 0/1 11:00-17:00 (6h)…" at bounding box center [324, 102] width 76 height 99
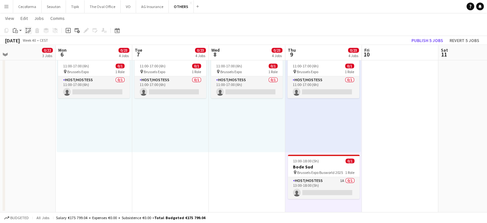
click at [27, 29] on icon "Paste linked Job" at bounding box center [28, 30] width 5 height 5
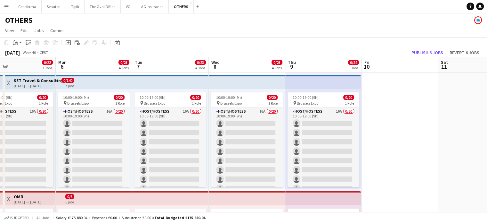
click at [429, 71] on app-board-header-date "Fri 10" at bounding box center [400, 64] width 77 height 15
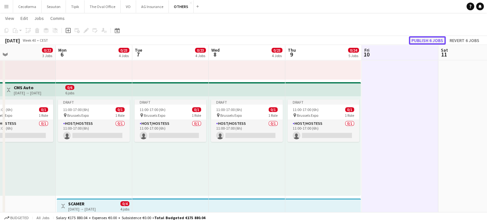
click at [428, 41] on button "Publish 6 jobs" at bounding box center [427, 40] width 37 height 8
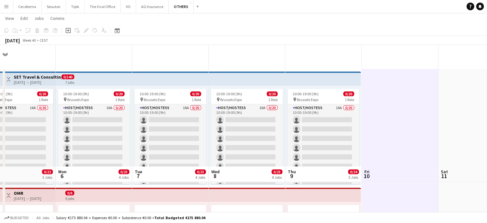
scroll to position [0, 0]
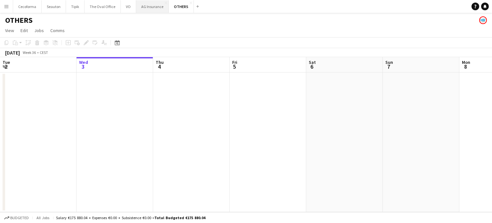
click at [148, 8] on button "AG Insurance Close" at bounding box center [152, 6] width 33 height 12
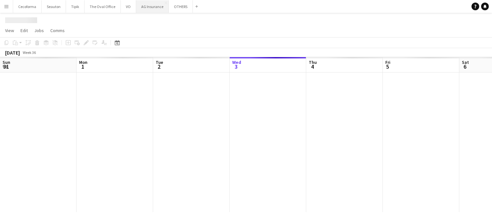
scroll to position [0, 153]
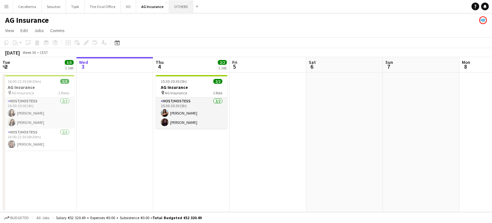
click at [179, 8] on button "OTHERS Close" at bounding box center [181, 6] width 24 height 12
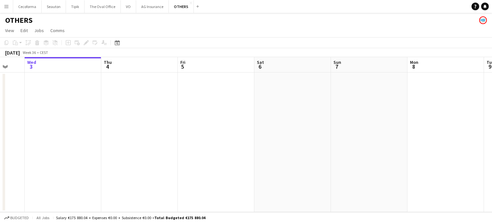
drag, startPoint x: 403, startPoint y: 156, endPoint x: 197, endPoint y: 147, distance: 205.3
click at [197, 147] on app-calendar-viewport "Sun 31 Mon 1 Tue 2 Wed 3 Thu 4 Fri 5 Sat 6 Sun 7 Mon 8 Tue 9 Wed 10 Thu 11" at bounding box center [246, 134] width 492 height 155
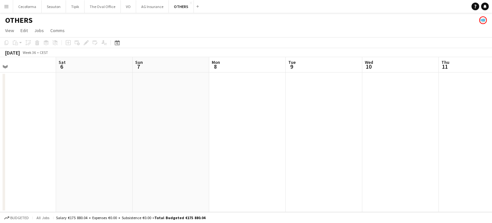
drag, startPoint x: 328, startPoint y: 154, endPoint x: 245, endPoint y: 150, distance: 83.4
click at [126, 147] on app-calendar-viewport "Tue 2 Wed 3 Thu 4 Fri 5 Sat 6 Sun 7 Mon 8 Tue 9 Wed 10 Thu 11 Fri 12 Sat 13" at bounding box center [246, 134] width 492 height 155
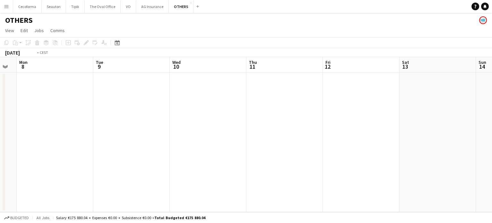
drag, startPoint x: 222, startPoint y: 161, endPoint x: 96, endPoint y: 148, distance: 126.3
click at [92, 150] on app-calendar-viewport "Thu 4 Fri 5 Sat 6 Sun 7 Mon 8 Tue 9 Wed 10 Thu 11 Fri 12 Sat 13 Sun 14 Mon 15" at bounding box center [246, 134] width 492 height 155
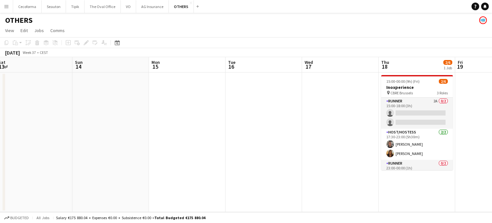
drag, startPoint x: 111, startPoint y: 162, endPoint x: 189, endPoint y: 156, distance: 78.8
click at [71, 156] on app-calendar-viewport "Wed 10 Thu 11 Fri 12 Sat 13 Sun 14 Mon 15 Tue 16 Wed 17 Thu 18 2/6 1 Job Fri 19…" at bounding box center [246, 134] width 492 height 155
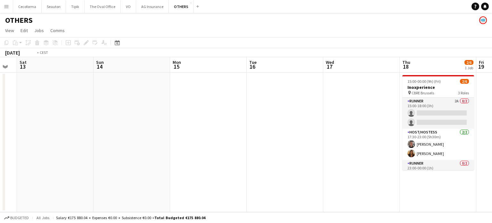
drag, startPoint x: 200, startPoint y: 165, endPoint x: 61, endPoint y: 148, distance: 139.5
click at [21, 146] on app-calendar-viewport "Wed 10 Thu 11 Fri 12 Sat 13 Sun 14 Mon 15 Tue 16 Wed 17 Thu 18 2/6 1 Job Fri 19…" at bounding box center [246, 134] width 492 height 155
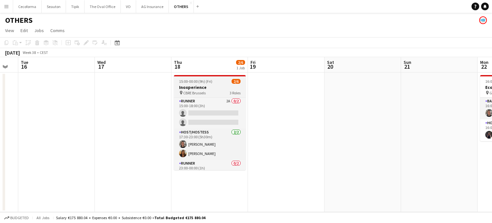
scroll to position [21, 0]
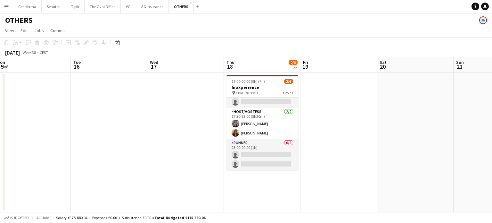
drag, startPoint x: 349, startPoint y: 157, endPoint x: 38, endPoint y: 131, distance: 311.4
click at [38, 131] on app-calendar-viewport "Fri 12 Sat 13 Sun 14 Mon 15 Tue 16 Wed 17 Thu 18 2/6 1 Job Fri 19 Sat 20 Sun 21…" at bounding box center [246, 134] width 492 height 155
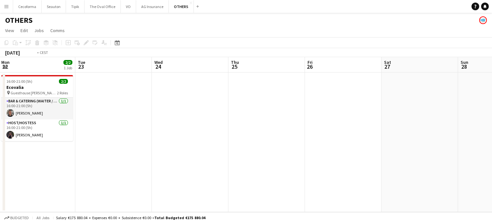
drag, startPoint x: 343, startPoint y: 149, endPoint x: 300, endPoint y: 173, distance: 49.3
click at [152, 169] on app-calendar-viewport "Thu 18 2/6 1 Job Fri 19 Sat 20 Sun 21 Mon 22 2/2 1 Job Tue 23 Wed 24 Thu 25 Fri…" at bounding box center [246, 134] width 492 height 155
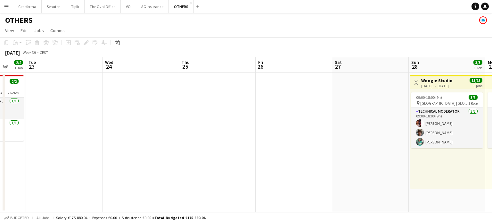
drag, startPoint x: 227, startPoint y: 175, endPoint x: 14, endPoint y: 170, distance: 212.9
click at [19, 170] on app-calendar-viewport "Sat 20 Sun 21 Mon 22 2/2 1 Job Tue 23 Wed 24 Thu 25 Fri 26 Sat 27 Sun 28 3/3 1 …" at bounding box center [246, 134] width 492 height 155
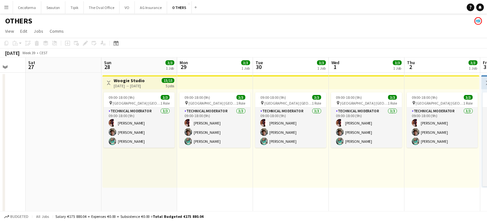
scroll to position [0, 222]
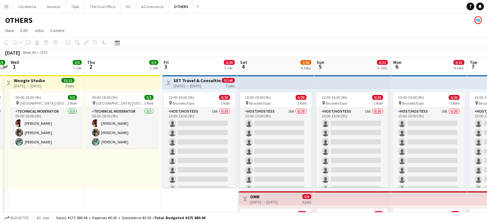
drag, startPoint x: 96, startPoint y: 194, endPoint x: 29, endPoint y: 191, distance: 67.4
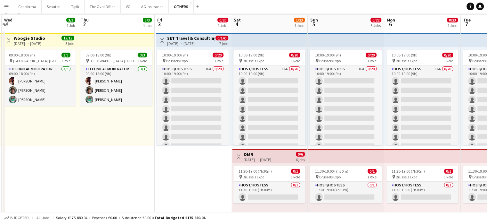
scroll to position [96, 0]
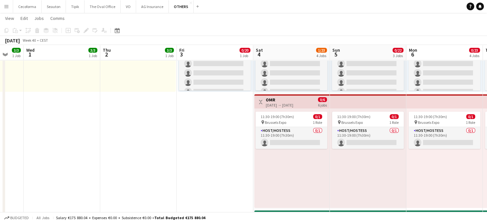
drag, startPoint x: 192, startPoint y: 186, endPoint x: 22, endPoint y: 182, distance: 169.6
click at [23, 182] on app-calendar-viewport "Sun 28 3/3 1 Job Mon 29 3/3 1 Job Tue 30 3/3 1 Job Wed 1 3/3 1 Job Thu 2 3/3 1 …" at bounding box center [243, 214] width 487 height 571
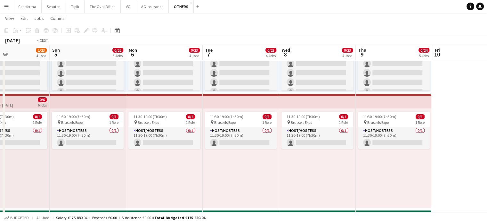
drag, startPoint x: 177, startPoint y: 203, endPoint x: 0, endPoint y: 184, distance: 177.6
click at [0, 184] on app-calendar-viewport "Tue 30 3/3 1 Job Wed 1 3/3 1 Job Thu 2 3/3 1 Job Fri 3 0/20 1 Job Sat 4 1/23 4 …" at bounding box center [243, 214] width 487 height 571
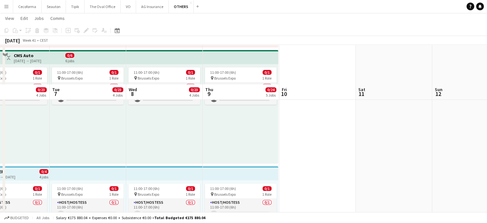
scroll to position [384, 0]
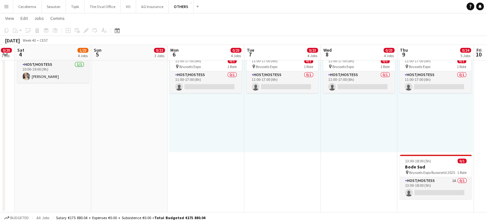
drag, startPoint x: 113, startPoint y: 156, endPoint x: 308, endPoint y: 154, distance: 194.9
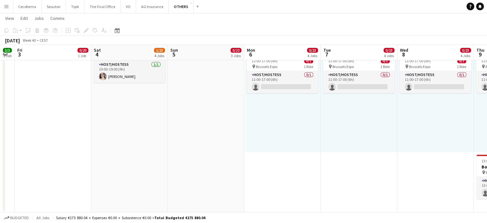
scroll to position [0, 168]
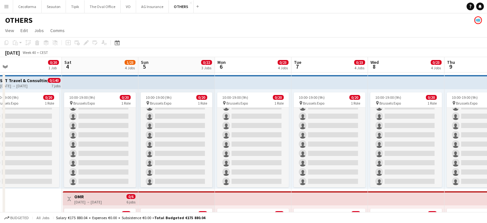
scroll to position [96, 0]
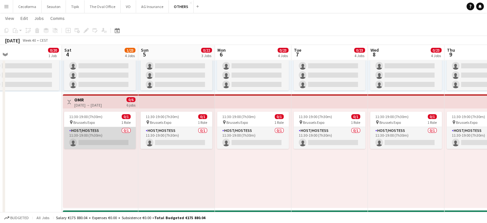
click at [111, 137] on app-card-role "Host/Hostess 0/1 11:30-19:00 (7h30m) single-neutral-actions" at bounding box center [100, 138] width 72 height 22
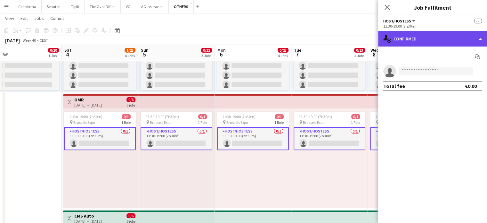
click at [483, 37] on div "single-neutral-actions-check-2 Confirmed" at bounding box center [433, 38] width 109 height 15
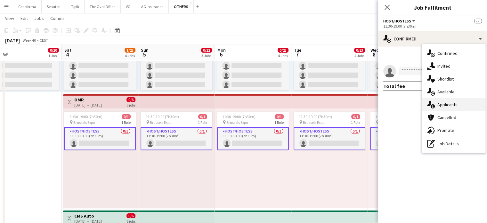
click at [448, 105] on span "Applicants" at bounding box center [448, 105] width 20 height 6
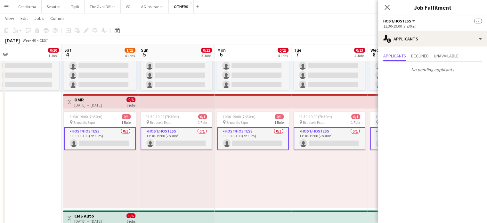
click at [351, 181] on div "11:30-19:00 (7h30m) 0/1 pin Brussels Expo 1 Role Host/Hostess 0/1 11:30-19:00 (…" at bounding box center [330, 157] width 77 height 99
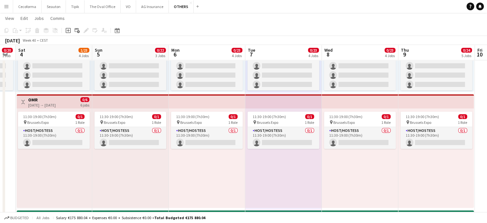
drag, startPoint x: 422, startPoint y: 198, endPoint x: 312, endPoint y: 205, distance: 110.5
click at [312, 205] on app-calendar-viewport "Wed 1 3/3 1 Job Thu 2 3/3 1 Job Fri 3 0/20 1 Job Sat 4 1/23 4 Jobs Sun 5 0/22 3…" at bounding box center [243, 214] width 487 height 571
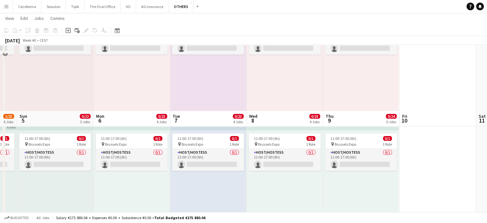
scroll to position [256, 0]
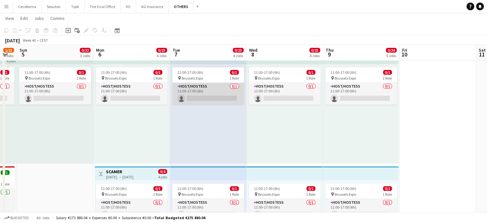
click at [204, 97] on app-card-role "Host/Hostess 0/1 11:00-17:00 (6h) single-neutral-actions" at bounding box center [208, 94] width 72 height 22
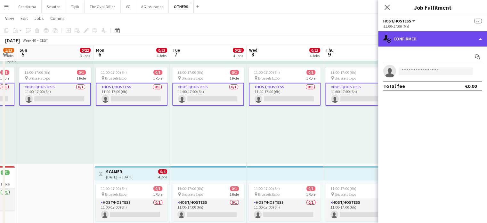
click at [480, 38] on div "single-neutral-actions-check-2 Confirmed" at bounding box center [433, 38] width 109 height 15
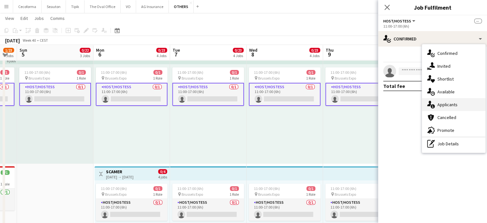
click at [447, 105] on span "Applicants" at bounding box center [448, 105] width 20 height 6
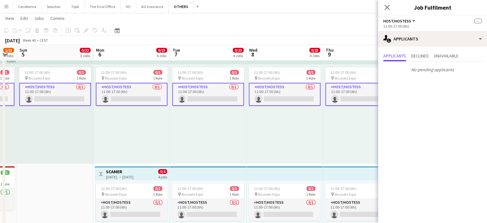
click at [314, 134] on div "11:00-17:00 (6h) 0/1 pin Brussels Expo 1 Role Host/Hostess 0/1 11:00-17:00 (6h)…" at bounding box center [285, 113] width 77 height 99
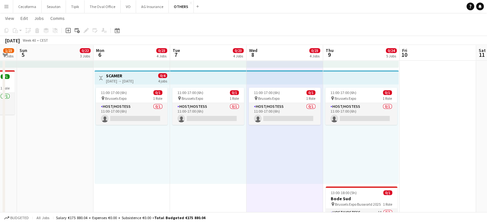
scroll to position [353, 0]
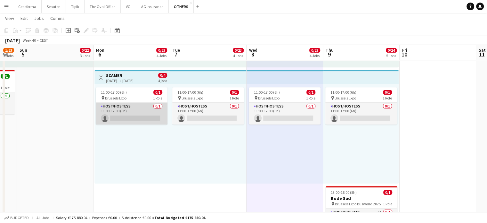
click at [138, 115] on app-card-role "Host/Hostess 0/1 11:00-17:00 (6h) single-neutral-actions" at bounding box center [132, 114] width 72 height 22
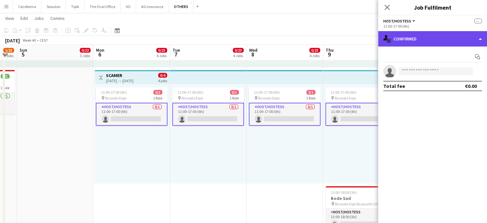
click at [481, 38] on div "single-neutral-actions-check-2 Confirmed" at bounding box center [433, 38] width 109 height 15
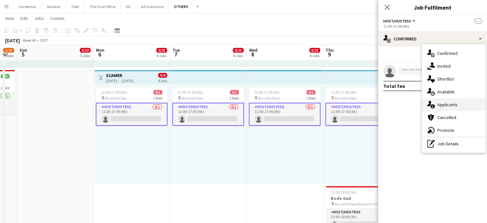
click at [446, 104] on span "Applicants" at bounding box center [448, 105] width 20 height 6
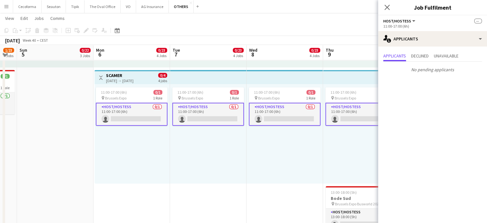
click at [272, 168] on div "11:00-17:00 (6h) 0/1 pin Brussels Expo 1 Role Host/Hostess 0/1 11:00-17:00 (6h)…" at bounding box center [285, 133] width 77 height 99
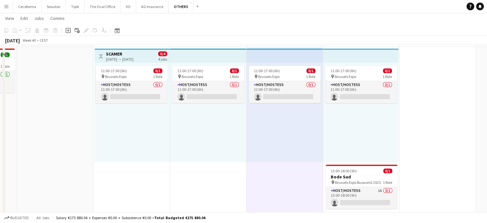
scroll to position [384, 0]
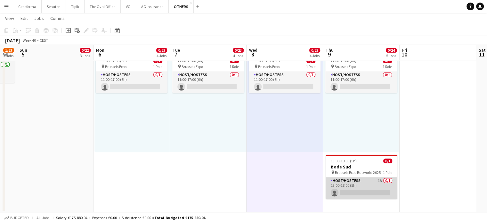
click at [352, 187] on app-card-role "Host/Hostess 1A 0/1 13:00-18:00 (5h) single-neutral-actions" at bounding box center [362, 188] width 72 height 22
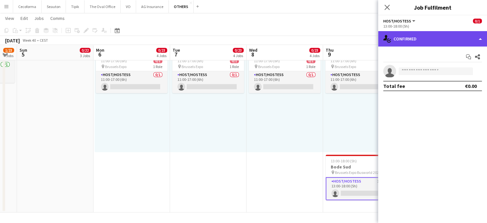
click at [481, 37] on div "single-neutral-actions-check-2 Confirmed" at bounding box center [433, 38] width 109 height 15
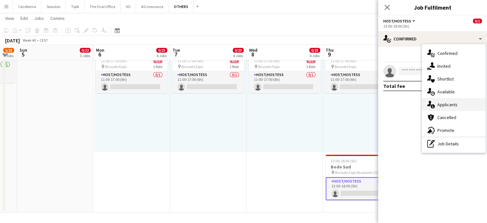
click at [449, 105] on span "Applicants" at bounding box center [448, 105] width 20 height 6
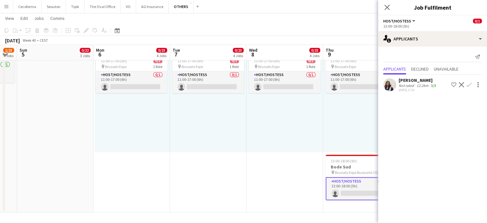
click at [293, 142] on div "11:00-17:00 (6h) 0/1 pin Brussels Expo 1 Role Host/Hostess 0/1 11:00-17:00 (6h)…" at bounding box center [285, 102] width 77 height 99
